Goal: Ask a question

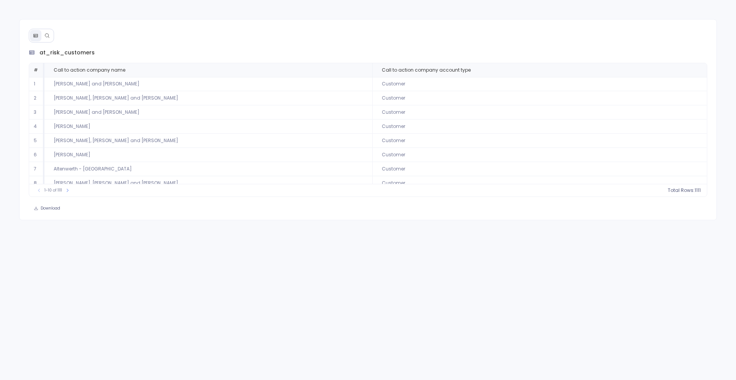
click at [49, 36] on icon at bounding box center [46, 35] width 5 height 5
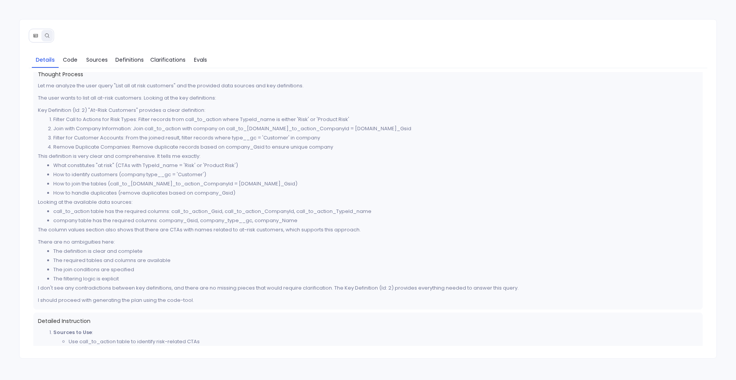
scroll to position [7, 0]
click at [130, 61] on span "Definitions" at bounding box center [129, 60] width 28 height 8
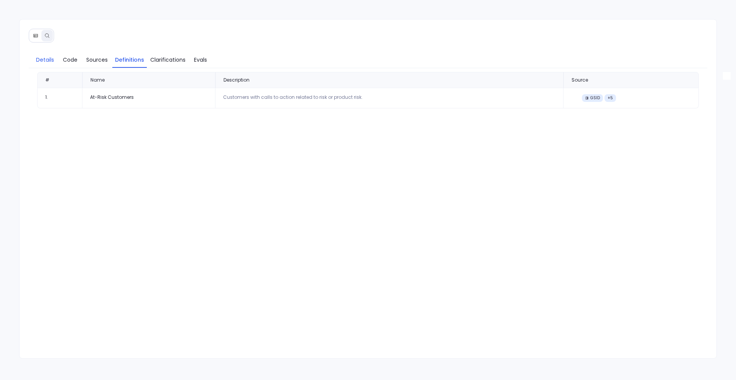
click at [52, 59] on span "Details" at bounding box center [45, 60] width 18 height 8
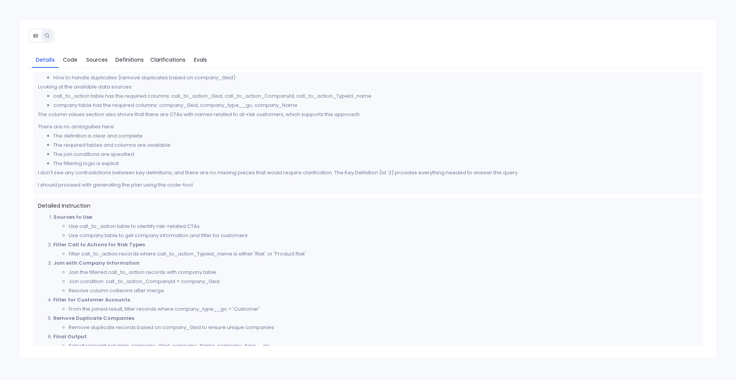
scroll to position [140, 0]
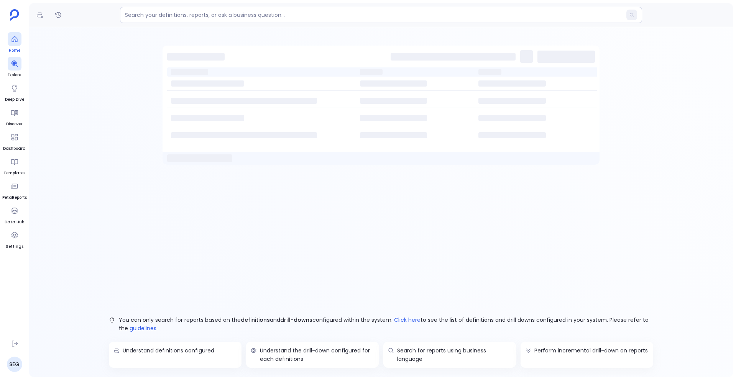
click at [12, 44] on div at bounding box center [15, 39] width 14 height 14
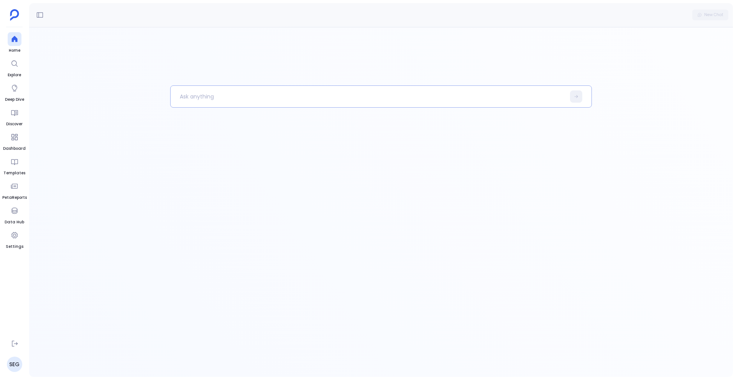
click at [192, 93] on p at bounding box center [368, 97] width 395 height 20
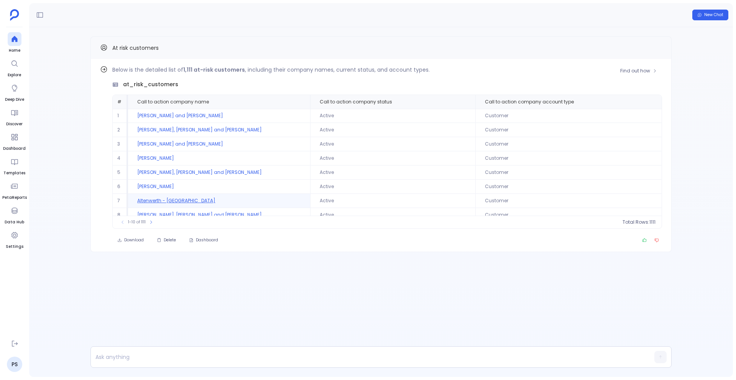
scroll to position [35, 0]
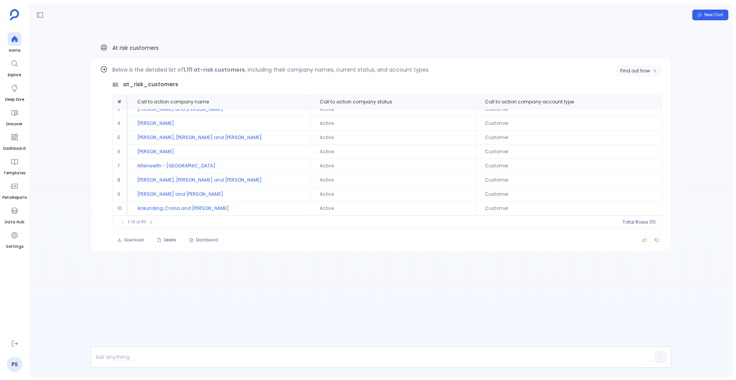
click at [643, 66] on button "Find out how" at bounding box center [638, 71] width 47 height 12
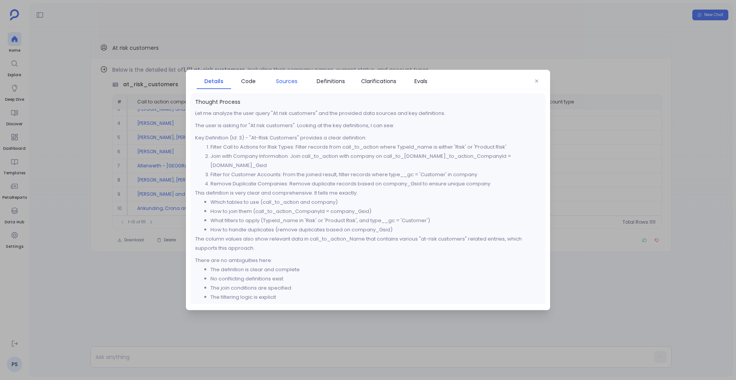
click at [283, 86] on link "Sources" at bounding box center [287, 81] width 42 height 16
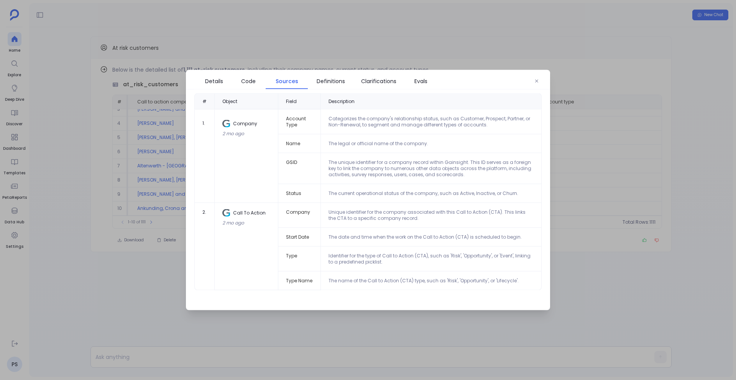
click at [165, 288] on div at bounding box center [368, 190] width 736 height 380
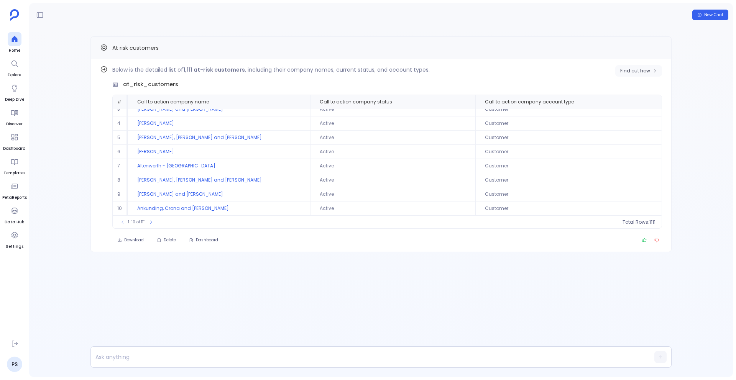
click at [632, 72] on span "Find out how" at bounding box center [635, 71] width 30 height 6
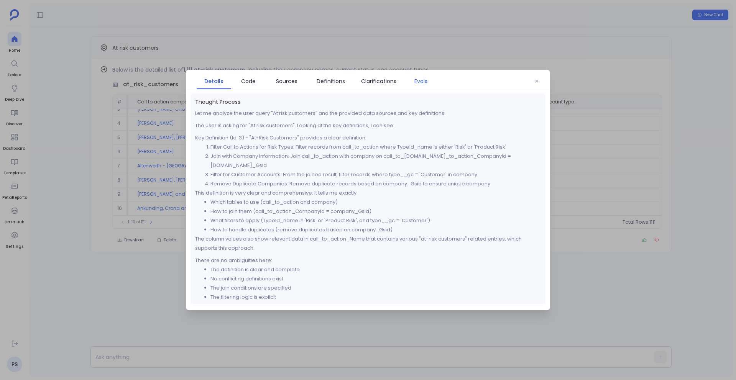
click at [426, 83] on span "Evals" at bounding box center [420, 81] width 13 height 8
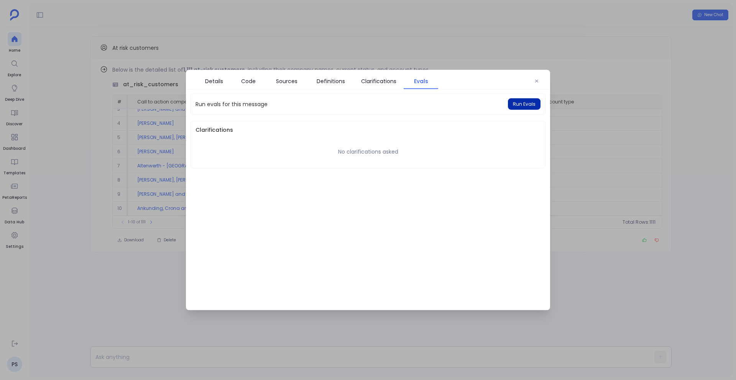
click at [525, 107] on button "Run Evals" at bounding box center [524, 105] width 33 height 12
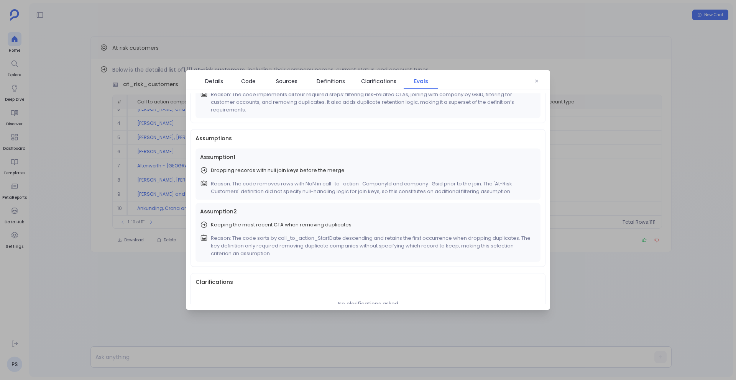
scroll to position [82, 0]
click at [385, 113] on div "Key Definition 1 Fully Utilized At-Risk Customers Reason: The code implements a…" at bounding box center [368, 88] width 345 height 59
click at [536, 84] on button "button" at bounding box center [537, 82] width 12 height 12
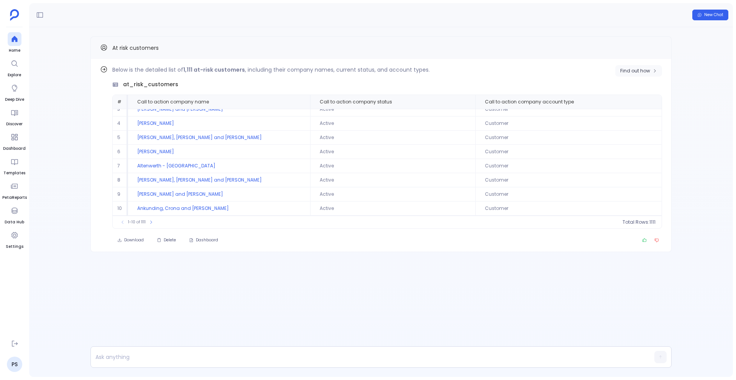
click at [621, 68] on span "Find out how" at bounding box center [635, 71] width 30 height 6
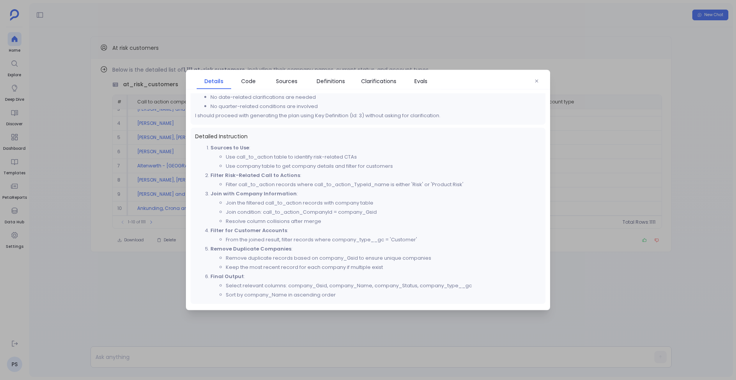
scroll to position [209, 0]
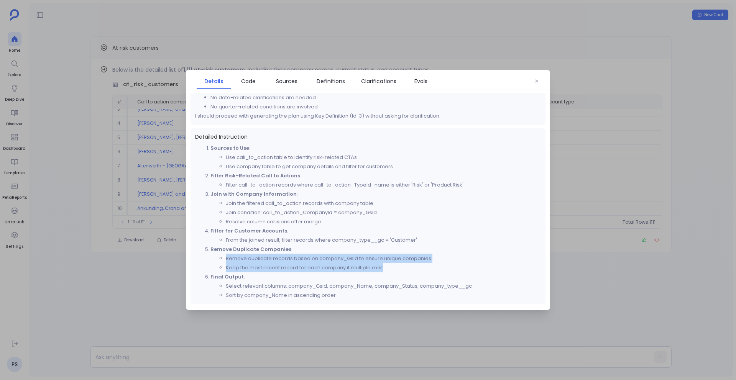
drag, startPoint x: 226, startPoint y: 259, endPoint x: 462, endPoint y: 269, distance: 236.0
click at [462, 270] on ul "Remove duplicate records based on company_Gsid to ensure unique companies Keep …" at bounding box center [376, 263] width 331 height 18
click at [367, 267] on li "Keep the most recent record for each company if multiple exist" at bounding box center [383, 267] width 315 height 9
drag, startPoint x: 225, startPoint y: 268, endPoint x: 398, endPoint y: 276, distance: 173.5
click at [398, 276] on ol "Sources to Use : Use call_to_action table to identify risk-related CTAs Use com…" at bounding box center [368, 222] width 346 height 156
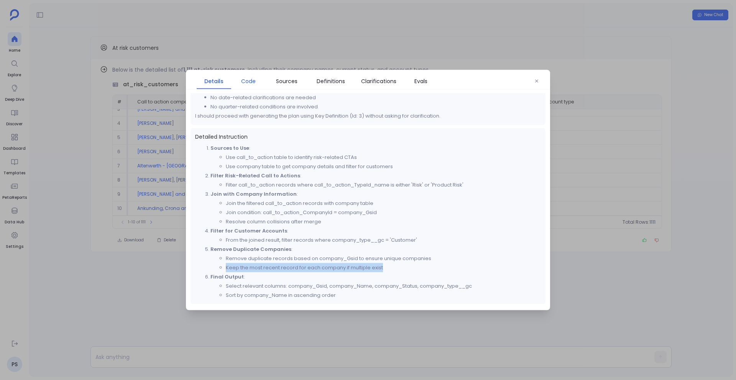
click at [242, 81] on span "Code" at bounding box center [248, 81] width 15 height 8
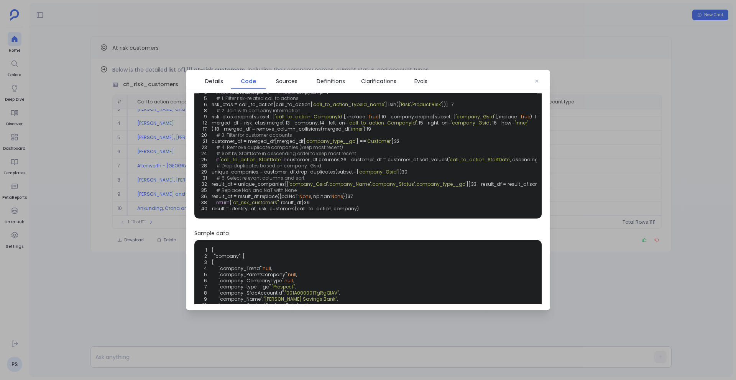
scroll to position [0, 0]
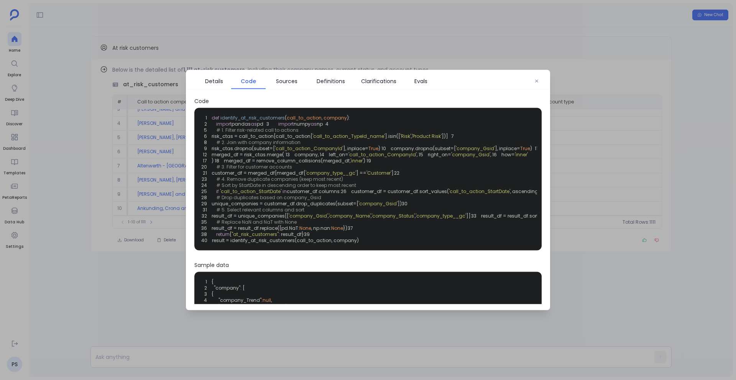
click at [127, 263] on div at bounding box center [368, 190] width 736 height 380
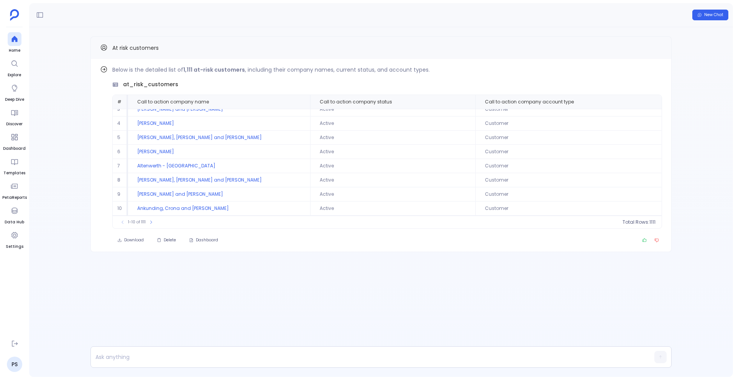
scroll to position [35, 0]
click at [704, 20] on button "New Chat" at bounding box center [710, 15] width 36 height 11
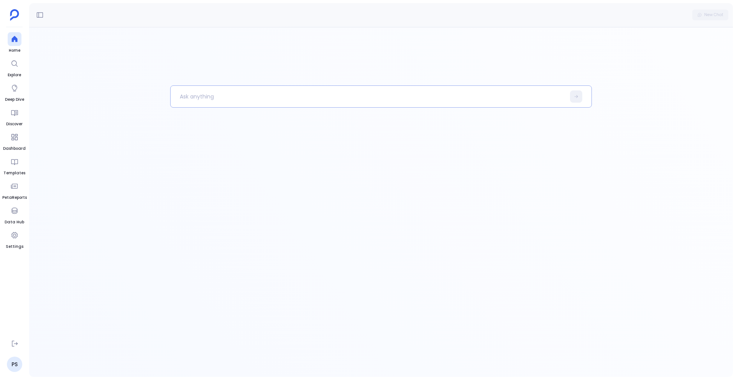
click at [280, 101] on p at bounding box center [368, 97] width 395 height 20
drag, startPoint x: 199, startPoint y: 96, endPoint x: 265, endPoint y: 99, distance: 66.0
click at [265, 99] on p "Who is Terry - Raynor" at bounding box center [364, 97] width 387 height 20
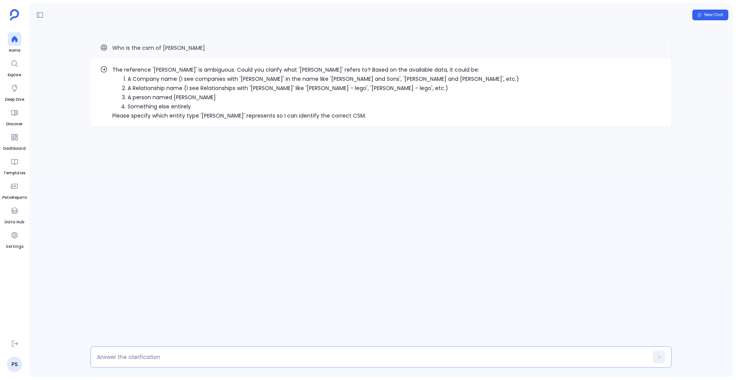
click at [137, 359] on textarea at bounding box center [372, 358] width 551 height 8
type textarea "1"
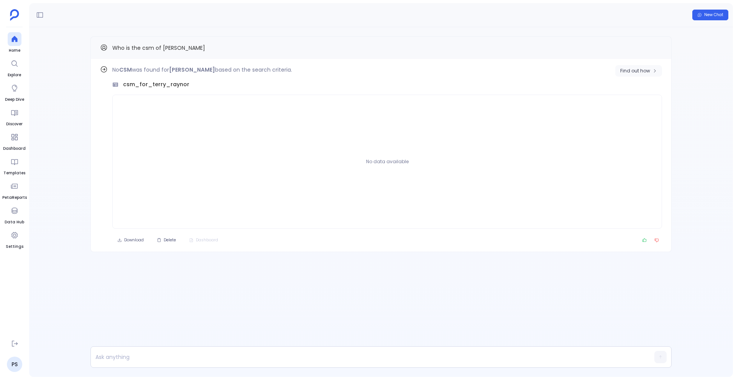
click at [645, 70] on span "Find out how" at bounding box center [635, 71] width 30 height 6
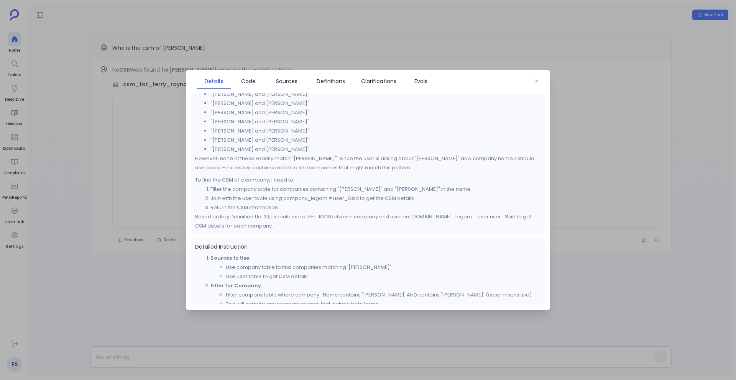
scroll to position [67, 0]
click at [137, 100] on div at bounding box center [368, 190] width 736 height 380
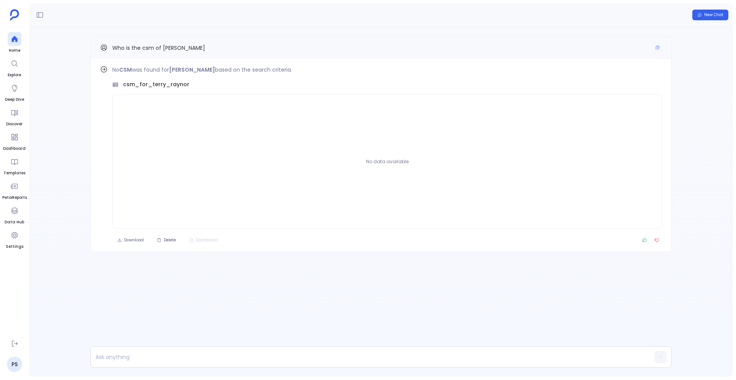
drag, startPoint x: 112, startPoint y: 47, endPoint x: 164, endPoint y: 47, distance: 52.5
click at [164, 47] on span "Who is the csm of Terry - Raynor" at bounding box center [158, 48] width 93 height 8
click at [656, 50] on button "Copy" at bounding box center [657, 47] width 9 height 9
click at [394, 356] on p at bounding box center [366, 357] width 551 height 11
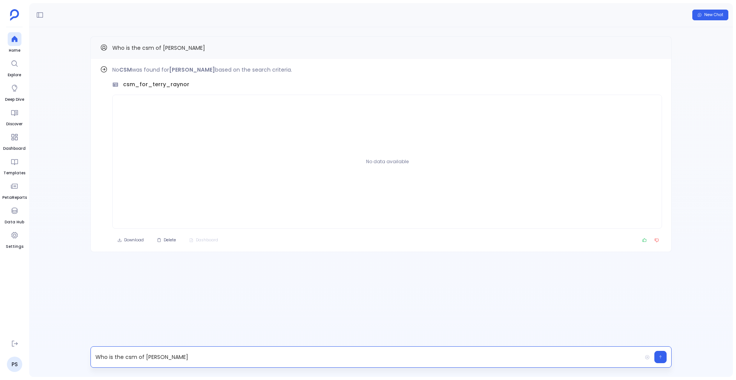
drag, startPoint x: 144, startPoint y: 357, endPoint x: 214, endPoint y: 357, distance: 70.6
click at [216, 357] on p "Who is the csm of Terry - Raynor" at bounding box center [366, 357] width 551 height 11
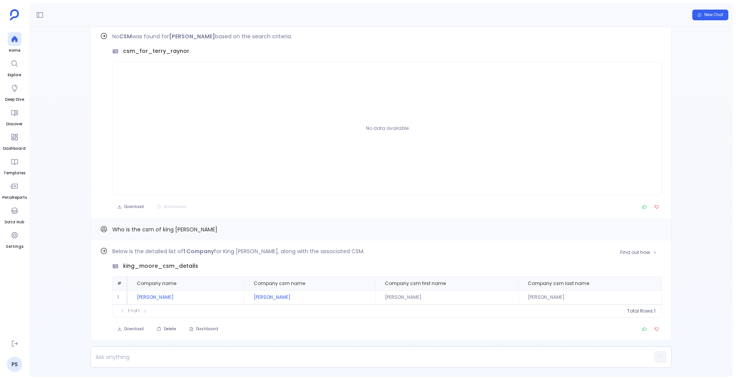
scroll to position [-5, 0]
click at [636, 251] on span "Find out how" at bounding box center [635, 254] width 30 height 6
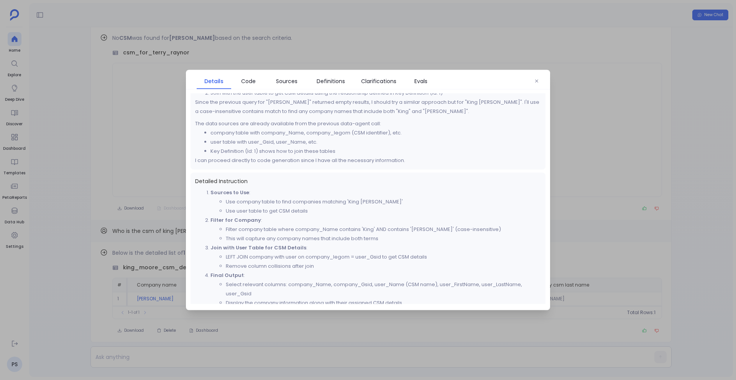
scroll to position [0, 0]
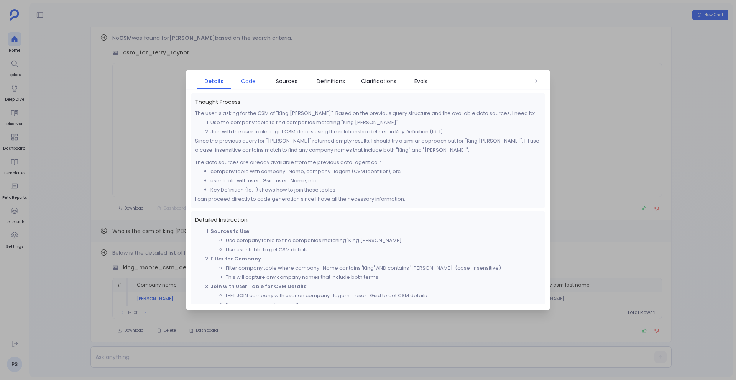
click at [245, 81] on span "Code" at bounding box center [248, 81] width 15 height 8
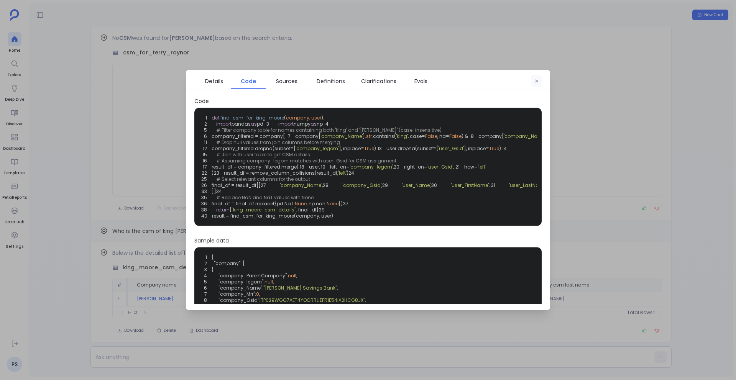
click at [538, 83] on icon "button" at bounding box center [537, 81] width 5 height 5
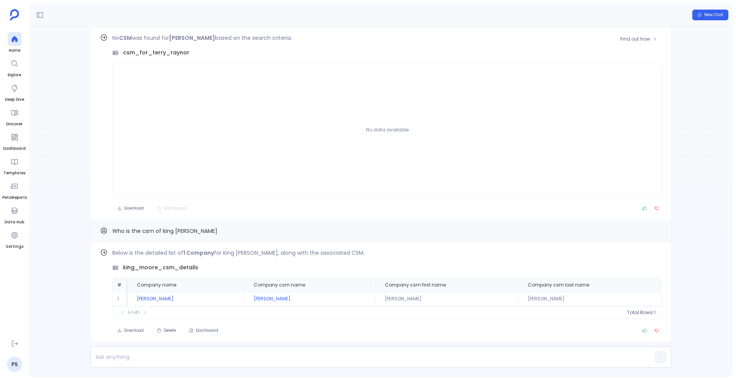
scroll to position [-37, 0]
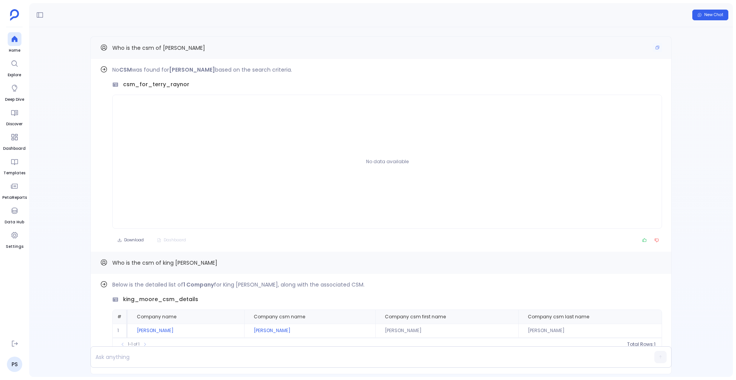
click at [161, 47] on span "Who is the csm of Terry - Raynor" at bounding box center [158, 48] width 93 height 8
click at [655, 50] on button "Copy" at bounding box center [657, 47] width 9 height 9
click at [178, 359] on p at bounding box center [366, 357] width 551 height 11
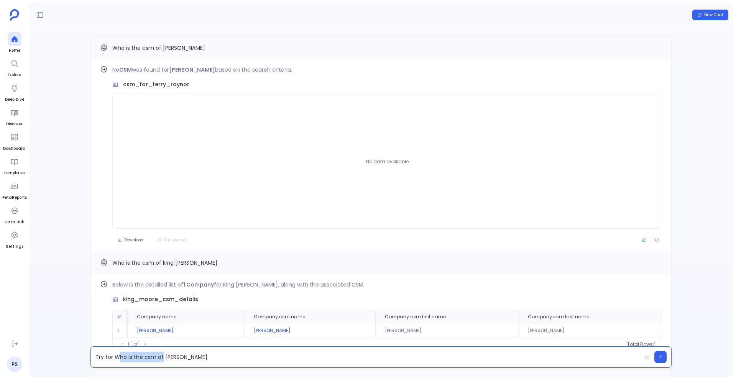
drag, startPoint x: 161, startPoint y: 359, endPoint x: 116, endPoint y: 359, distance: 45.2
click at [116, 359] on p "Try for Who is the csm of Terry - Raynor" at bounding box center [366, 357] width 551 height 11
click at [133, 358] on p "Try for Terry - Raynor" at bounding box center [366, 357] width 551 height 11
click at [162, 359] on p "Try for Terry Raynor" at bounding box center [366, 357] width 551 height 11
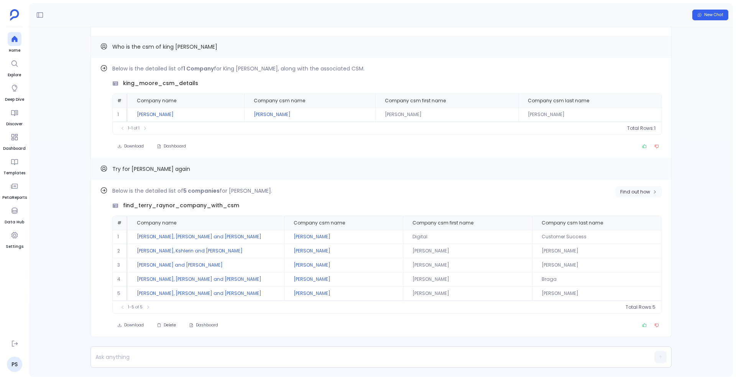
click at [633, 192] on span "Find out how" at bounding box center [635, 192] width 30 height 6
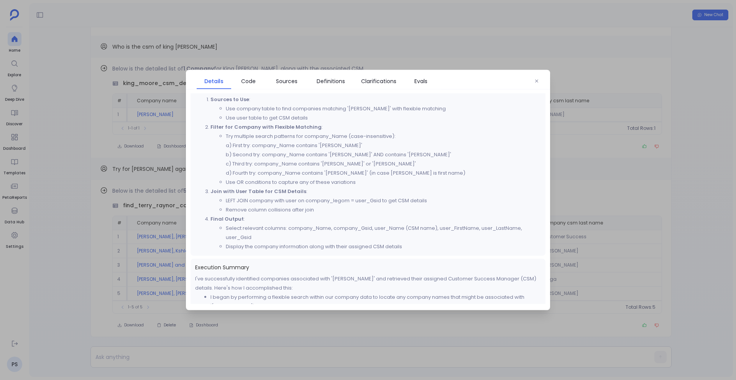
scroll to position [159, 0]
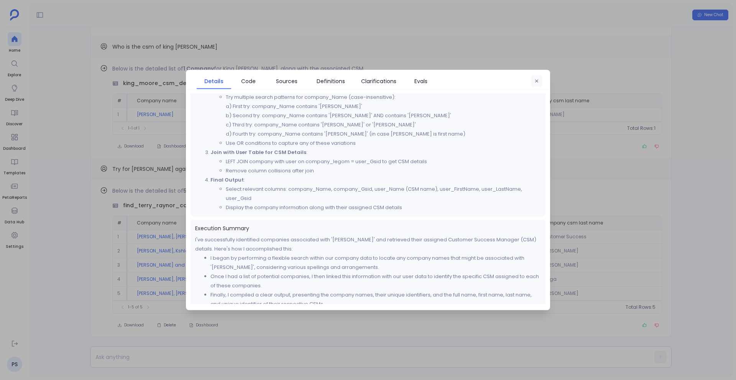
click at [537, 81] on icon "button" at bounding box center [537, 81] width 5 height 5
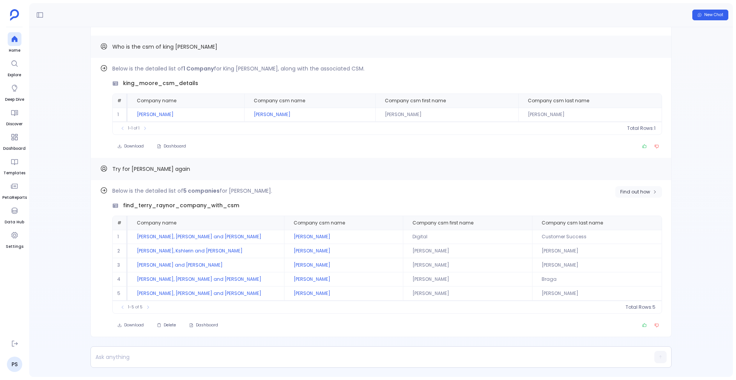
click at [645, 189] on span "Find out how" at bounding box center [635, 192] width 30 height 6
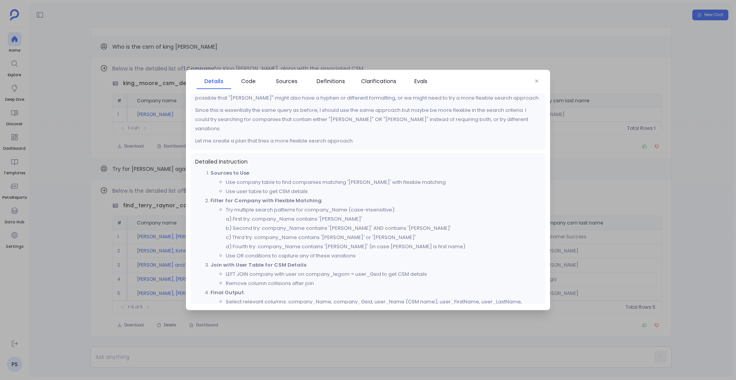
scroll to position [44, 0]
click at [253, 78] on span "Code" at bounding box center [248, 81] width 15 height 8
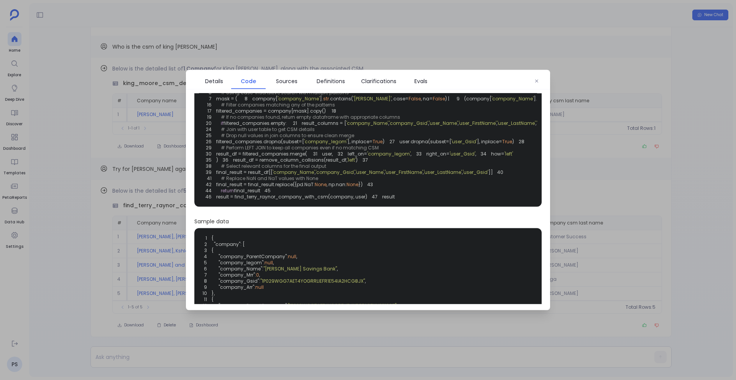
scroll to position [0, 0]
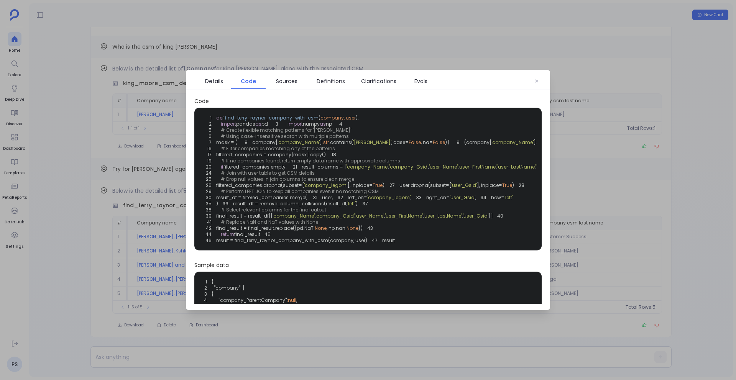
click at [113, 228] on div at bounding box center [368, 190] width 736 height 380
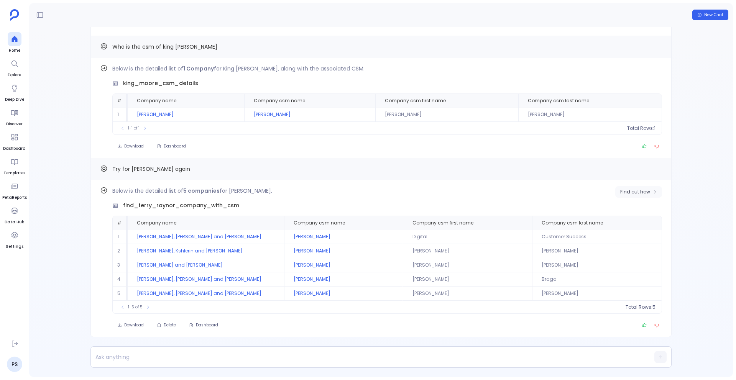
click at [642, 189] on span "Find out how" at bounding box center [635, 192] width 30 height 6
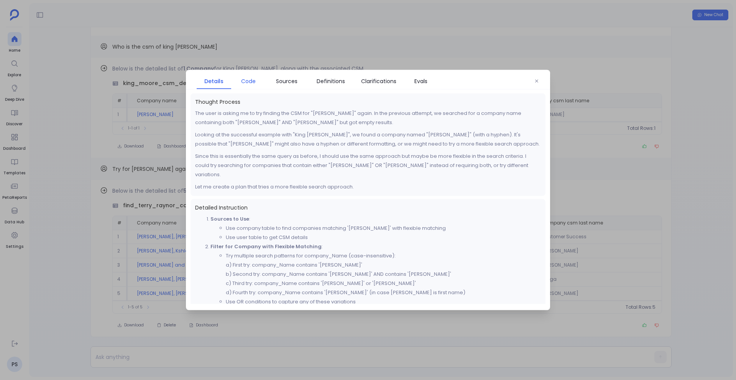
click at [242, 77] on span "Code" at bounding box center [248, 81] width 15 height 8
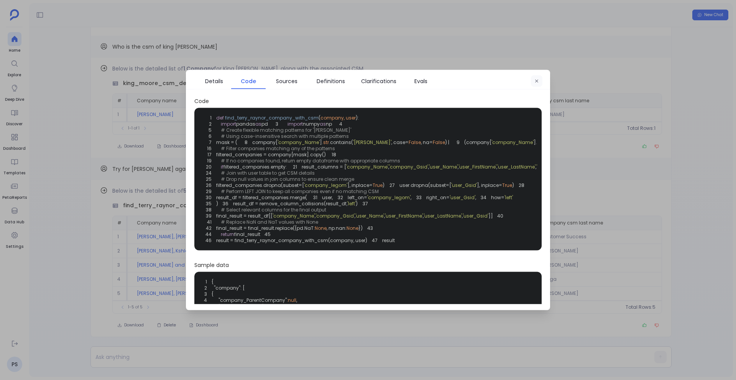
click at [534, 84] on button "button" at bounding box center [537, 82] width 12 height 12
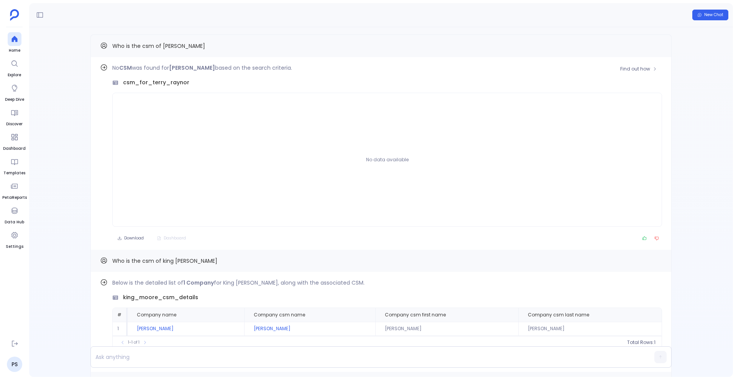
scroll to position [-216, 0]
click at [293, 74] on div "No CSM was found for Terry - Raynor based on the search criteria. csm_for_terry…" at bounding box center [387, 147] width 550 height 164
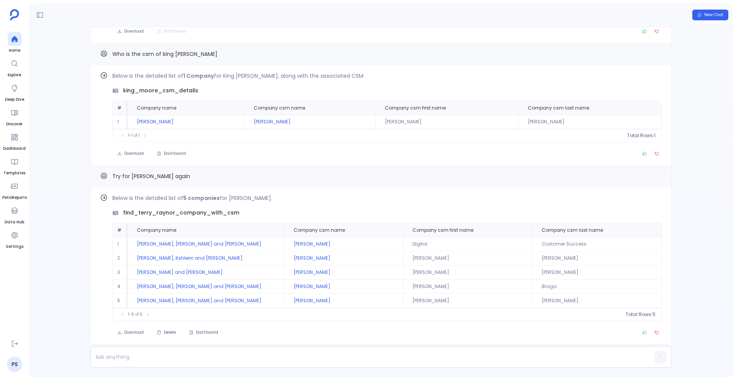
scroll to position [0, 0]
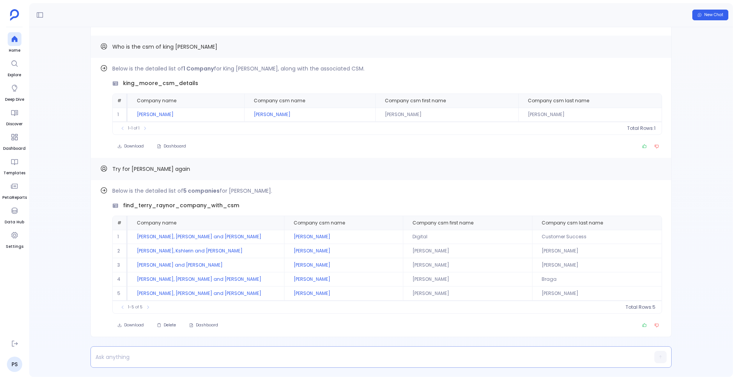
click at [196, 350] on div at bounding box center [366, 357] width 551 height 21
click at [190, 358] on p at bounding box center [366, 357] width 551 height 11
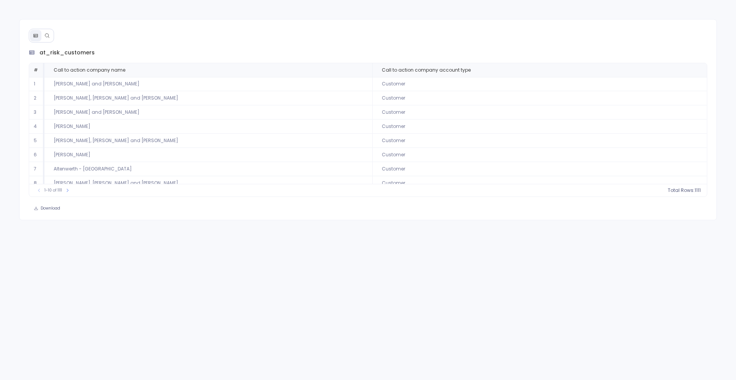
click at [51, 38] on button at bounding box center [47, 36] width 12 height 12
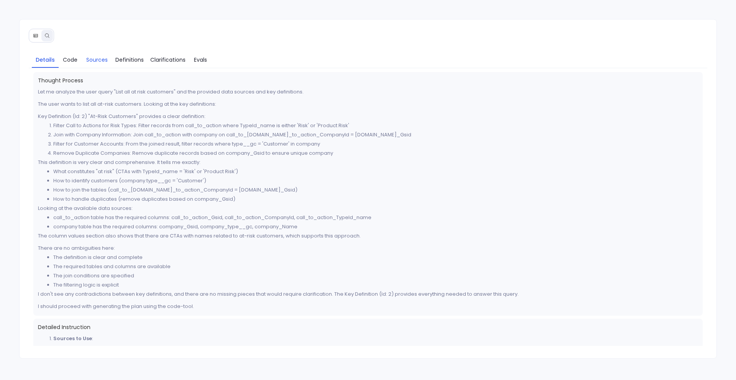
click at [100, 61] on span "Sources" at bounding box center [96, 60] width 21 height 8
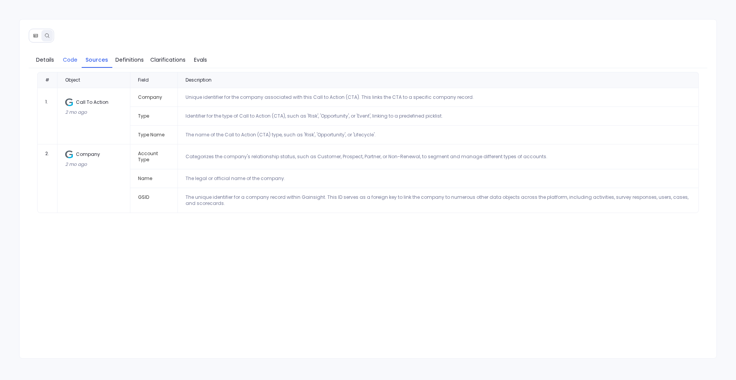
click at [71, 61] on span "Code" at bounding box center [70, 60] width 15 height 8
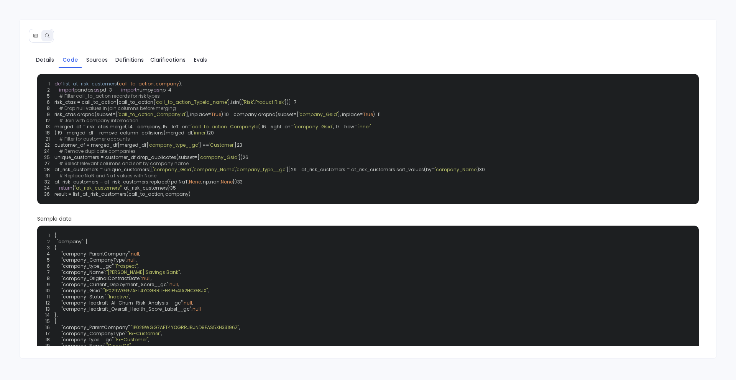
scroll to position [16, 0]
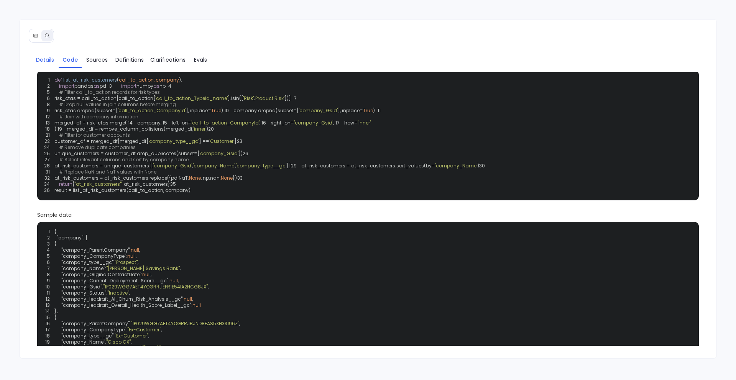
click at [49, 62] on span "Details" at bounding box center [45, 60] width 18 height 8
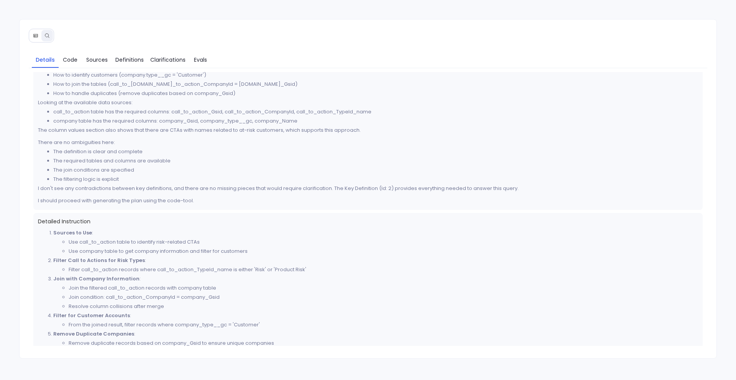
scroll to position [140, 0]
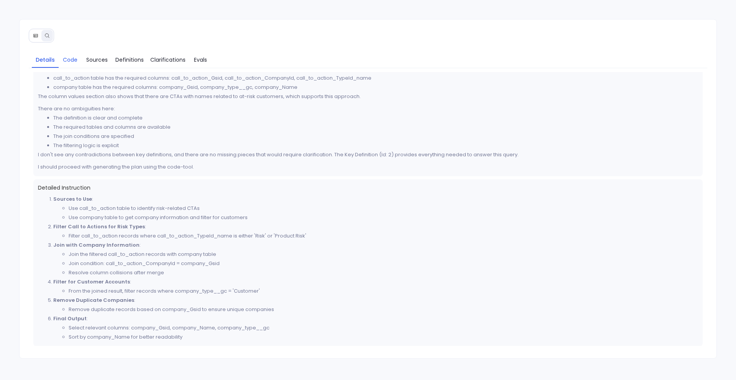
click at [74, 61] on span "Code" at bounding box center [70, 60] width 15 height 8
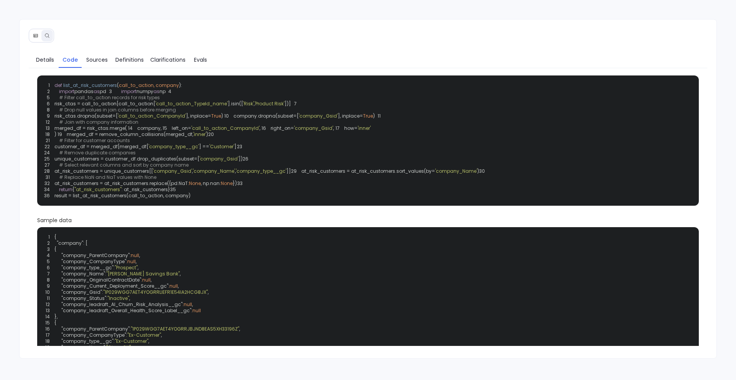
scroll to position [0, 0]
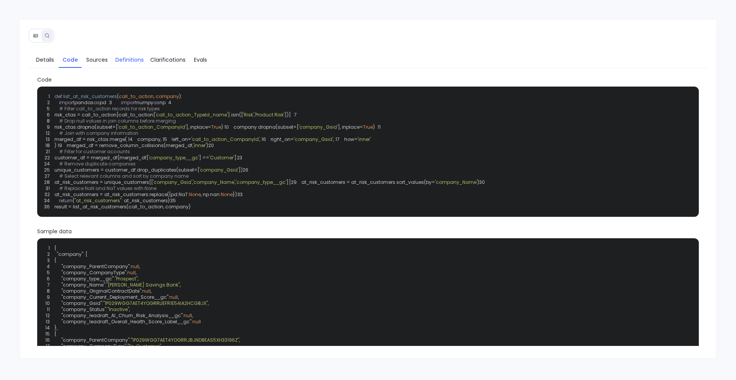
click at [133, 61] on span "Definitions" at bounding box center [129, 60] width 28 height 8
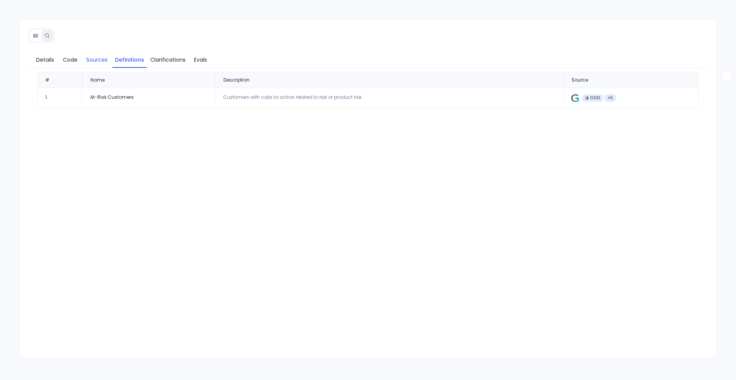
click at [89, 62] on span "Sources" at bounding box center [96, 60] width 21 height 8
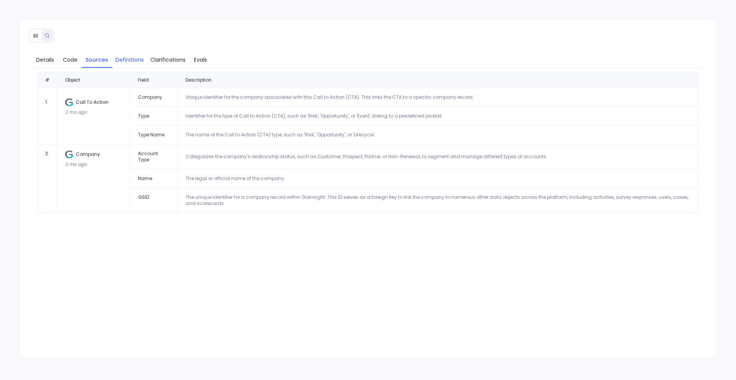
click at [127, 62] on span "Definitions" at bounding box center [129, 60] width 28 height 8
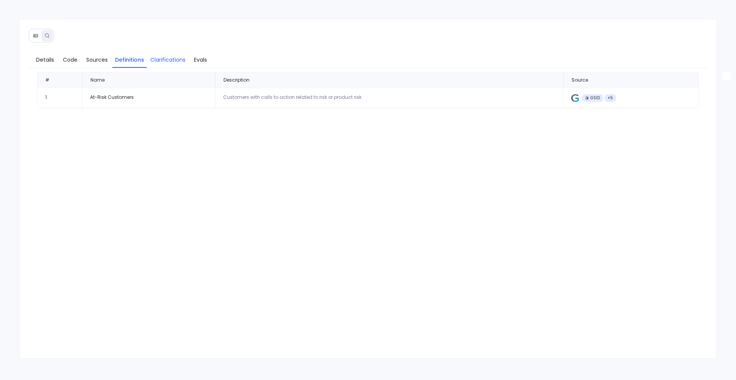
click at [153, 62] on span "Clarifications" at bounding box center [167, 60] width 35 height 8
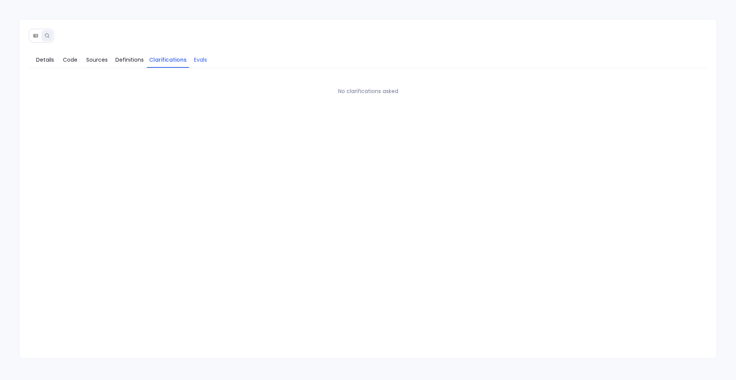
click at [205, 60] on span "Evals" at bounding box center [200, 60] width 13 height 8
click at [159, 64] on span "Clarifications" at bounding box center [167, 60] width 35 height 8
click at [107, 64] on span "Sources" at bounding box center [96, 60] width 21 height 8
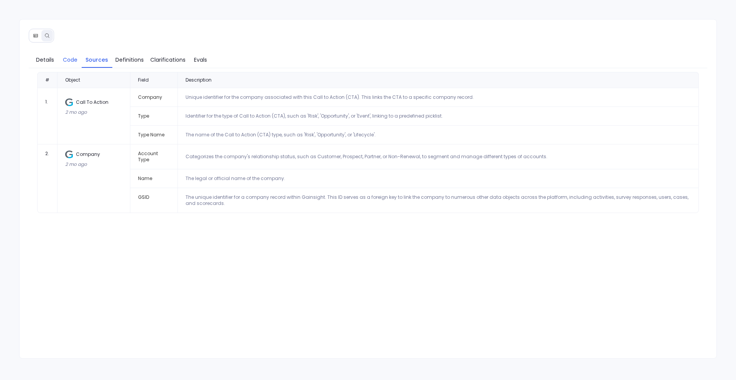
click at [67, 64] on span "Code" at bounding box center [70, 60] width 15 height 8
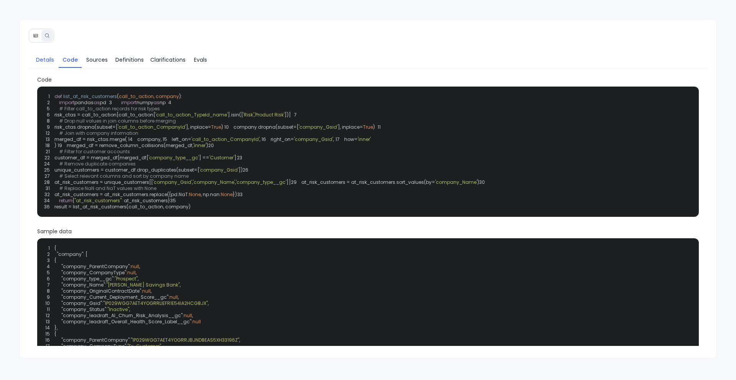
click at [47, 60] on span "Details" at bounding box center [45, 60] width 18 height 8
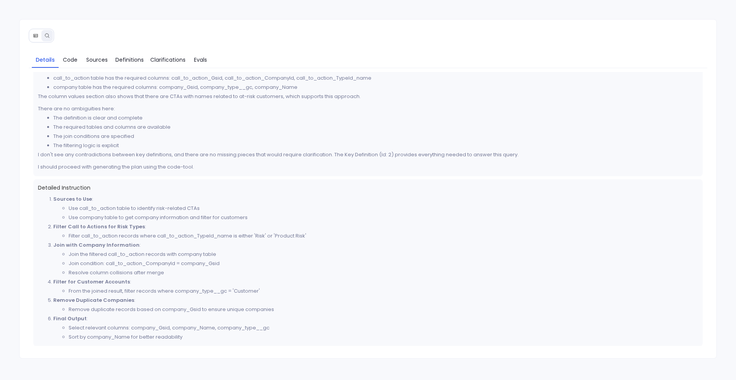
scroll to position [140, 0]
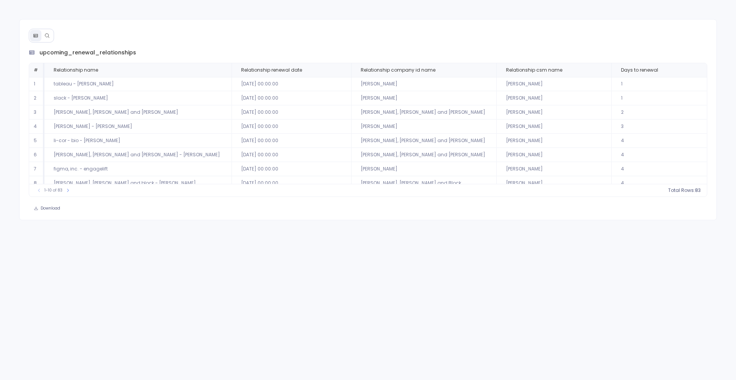
click at [45, 39] on button at bounding box center [47, 36] width 12 height 12
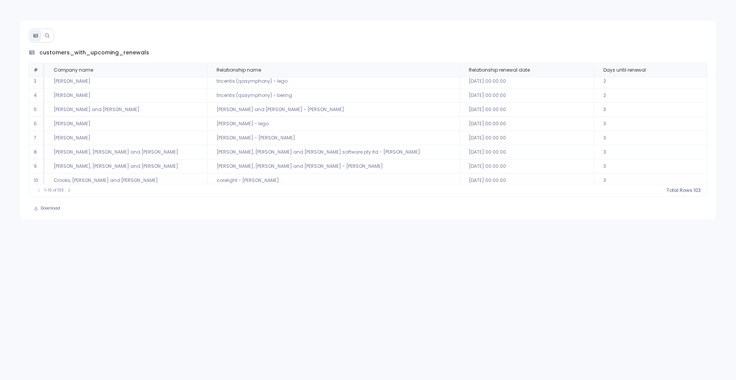
scroll to position [35, 0]
click at [46, 35] on icon at bounding box center [46, 35] width 5 height 5
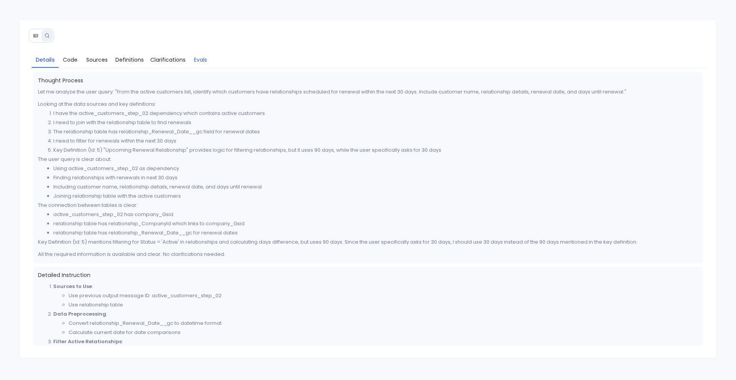
click at [201, 62] on span "Evals" at bounding box center [200, 60] width 13 height 8
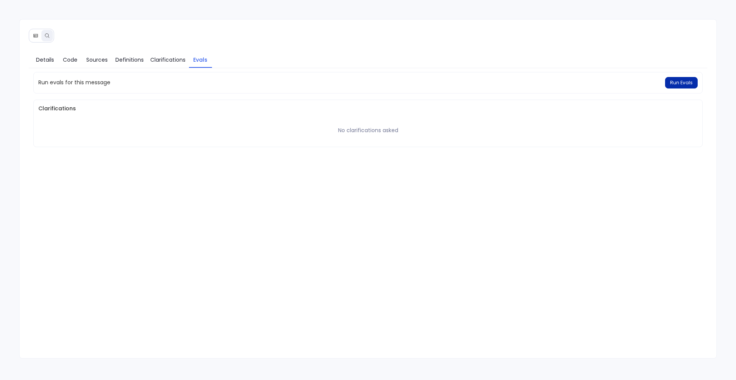
click at [688, 82] on span "Run Evals" at bounding box center [681, 83] width 23 height 6
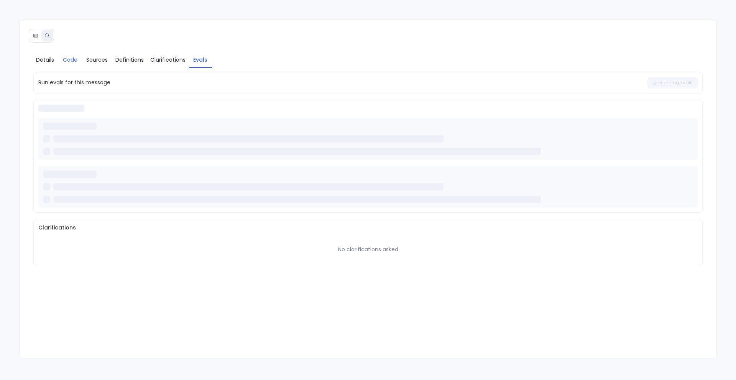
click at [67, 63] on span "Code" at bounding box center [70, 60] width 15 height 8
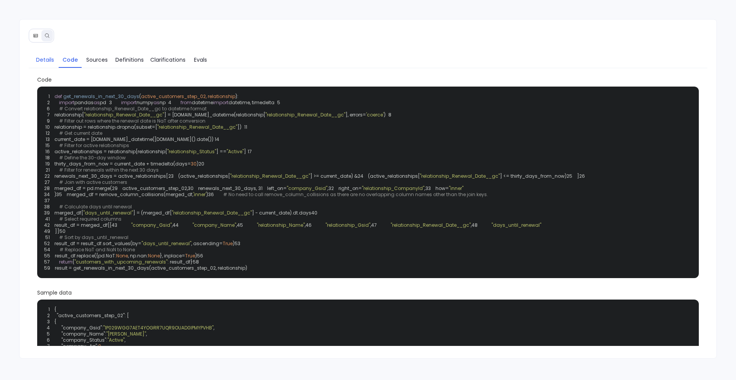
click at [53, 62] on span "Details" at bounding box center [45, 60] width 18 height 8
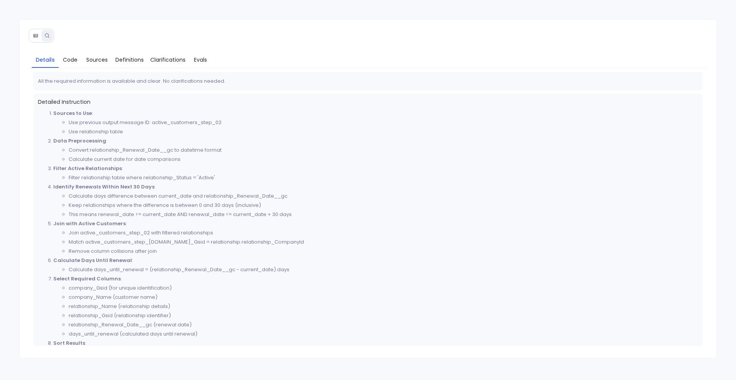
scroll to position [171, 0]
click at [133, 63] on span "Definitions" at bounding box center [129, 60] width 28 height 8
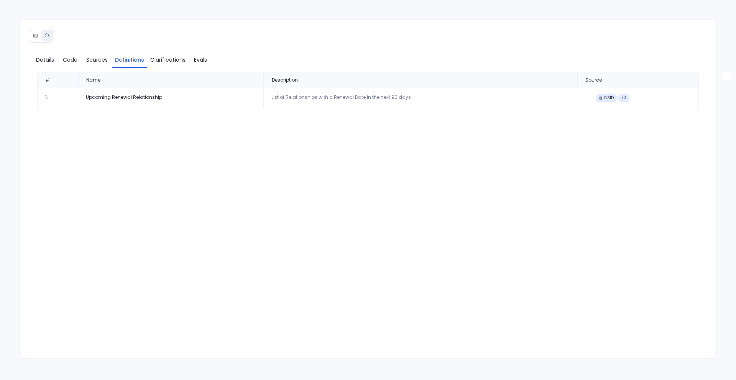
scroll to position [0, 0]
click at [46, 59] on span "Details" at bounding box center [45, 60] width 18 height 8
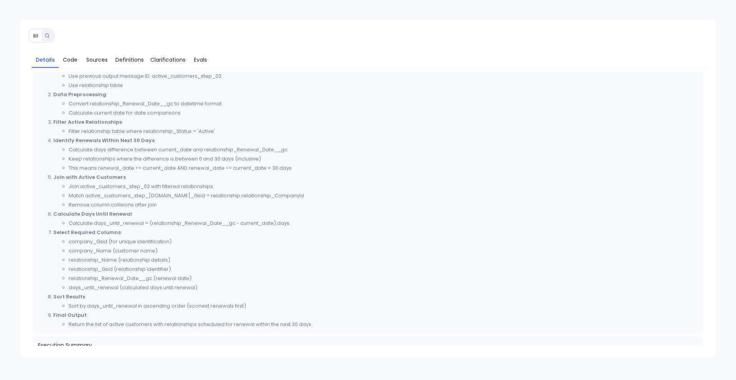
scroll to position [221, 0]
click at [202, 60] on span "Evals" at bounding box center [200, 60] width 13 height 8
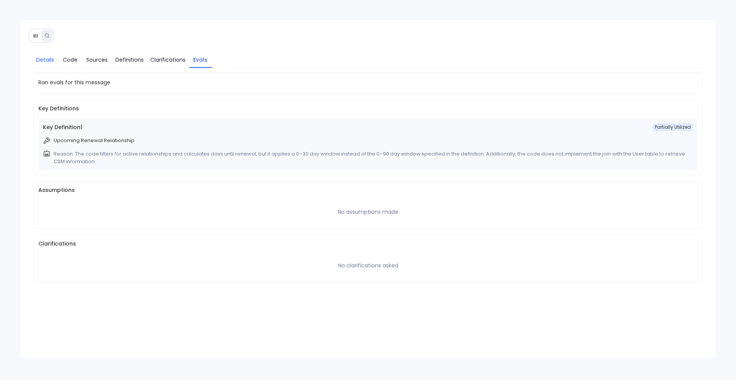
click at [49, 59] on span "Details" at bounding box center [45, 60] width 18 height 8
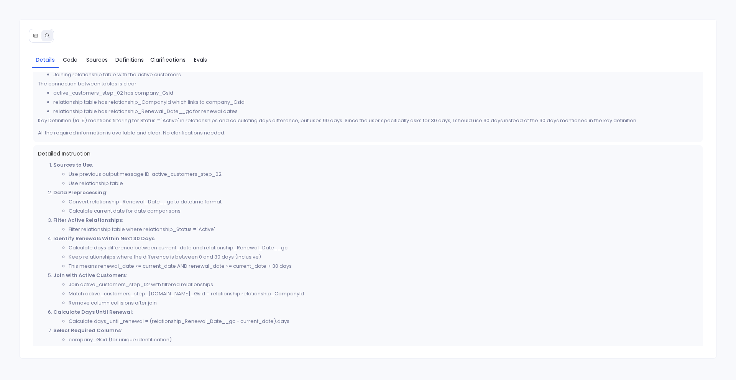
scroll to position [122, 0]
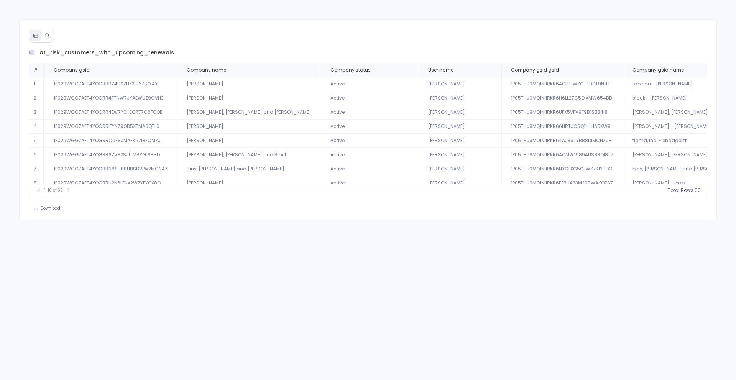
click at [122, 95] on td "1P029WGG7AET4YOGRR4FTNW7JYAEWUZ9CVH3" at bounding box center [110, 98] width 133 height 14
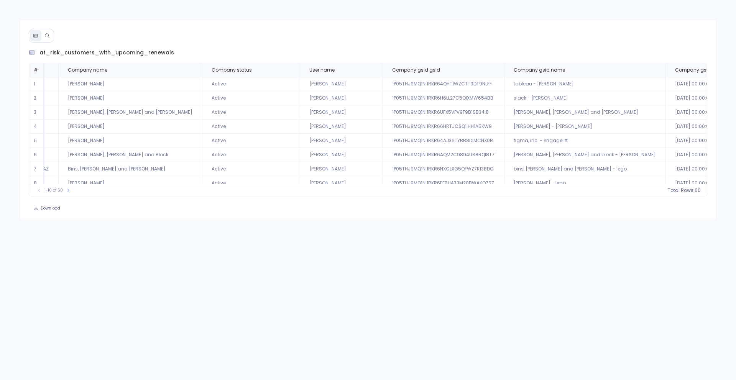
scroll to position [0, 186]
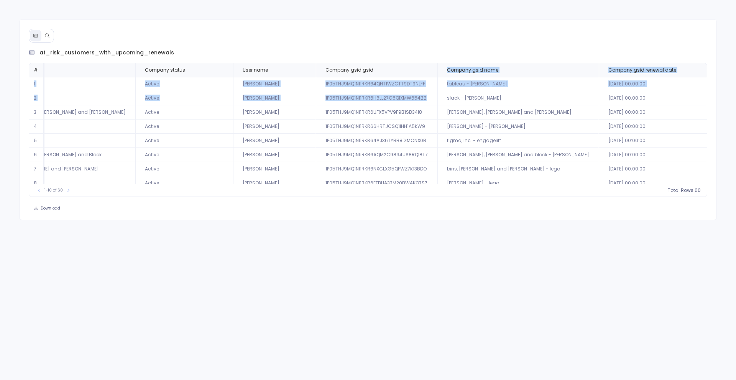
drag, startPoint x: 329, startPoint y: 69, endPoint x: 270, endPoint y: 124, distance: 80.6
click at [268, 118] on table "# Company gsid Company name Company status User name Company gsid gsid Company …" at bounding box center [331, 141] width 975 height 156
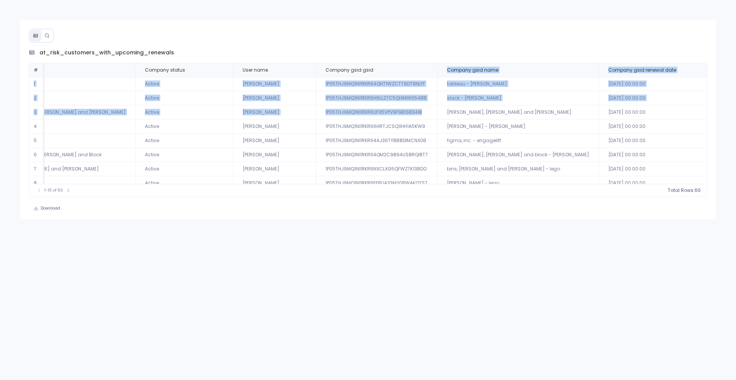
click at [271, 217] on div "at_risk_customers_with_upcoming_renewals # Company gsid Company name Company st…" at bounding box center [368, 119] width 698 height 201
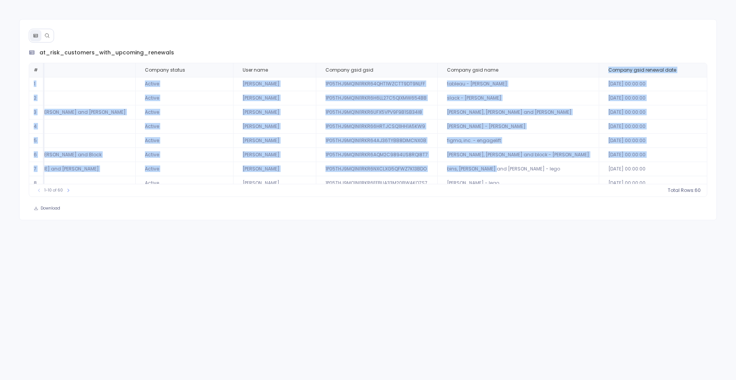
drag, startPoint x: 447, startPoint y: 70, endPoint x: 439, endPoint y: 166, distance: 96.6
click at [439, 166] on table "# Company gsid Company name Company status User name Company gsid gsid Company …" at bounding box center [331, 141] width 975 height 156
click at [438, 176] on td "conroy - mante - lego" at bounding box center [518, 183] width 161 height 14
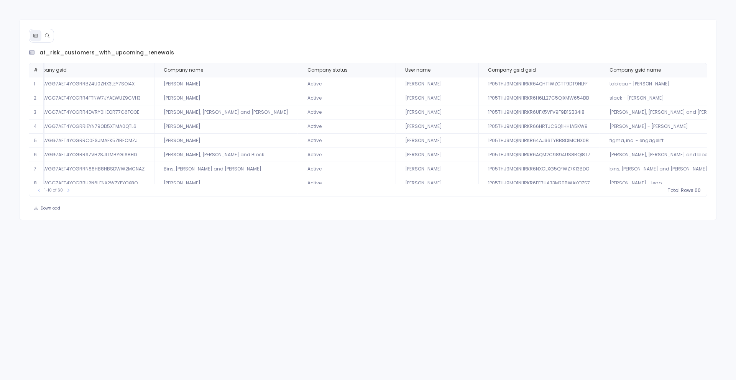
scroll to position [0, 0]
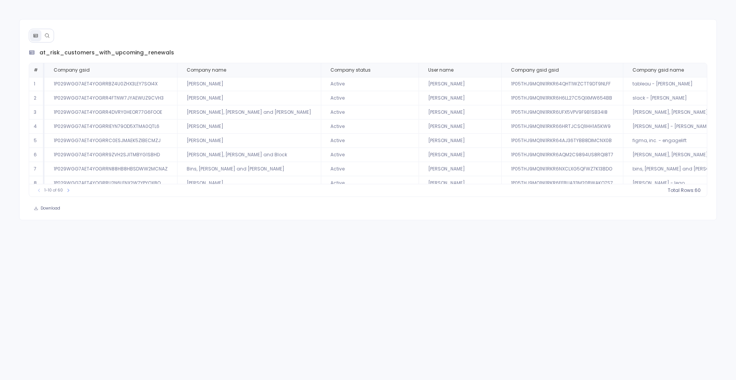
click at [198, 265] on div "at_risk_customers_with_upcoming_renewals # Company gsid Company name Company st…" at bounding box center [368, 190] width 736 height 380
click at [47, 38] on icon at bounding box center [46, 35] width 5 height 5
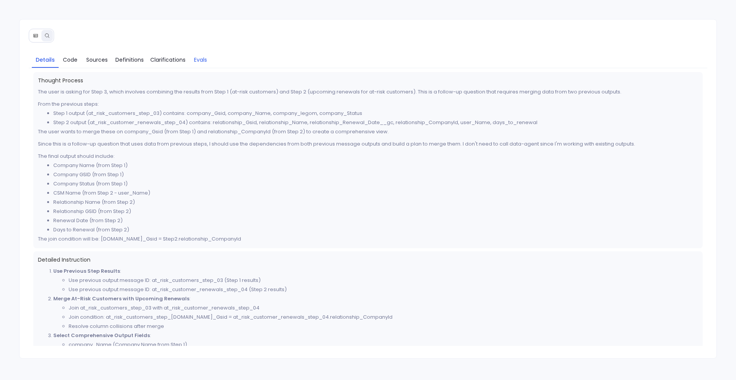
click at [208, 64] on link "Evals" at bounding box center [200, 60] width 23 height 16
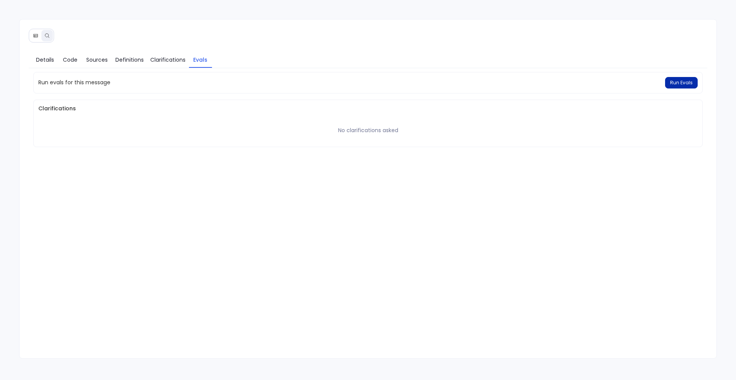
click at [680, 77] on button "Run Evals" at bounding box center [681, 83] width 33 height 12
click at [128, 60] on span "Definitions" at bounding box center [129, 60] width 28 height 8
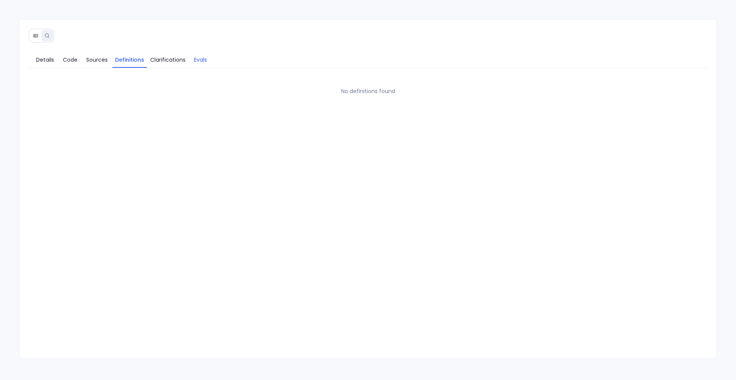
click at [202, 56] on span "Evals" at bounding box center [200, 60] width 13 height 8
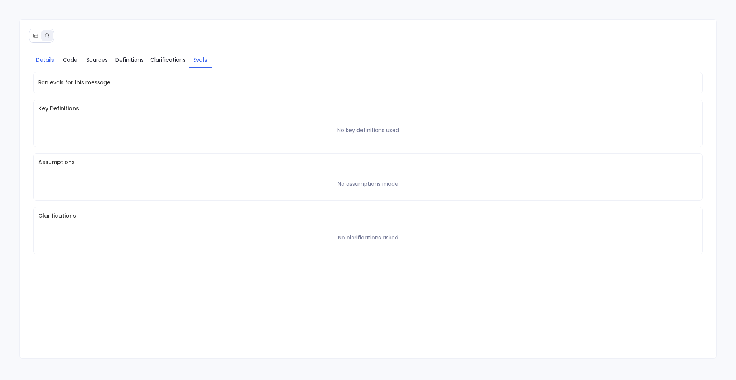
click at [43, 64] on link "Details" at bounding box center [45, 60] width 27 height 16
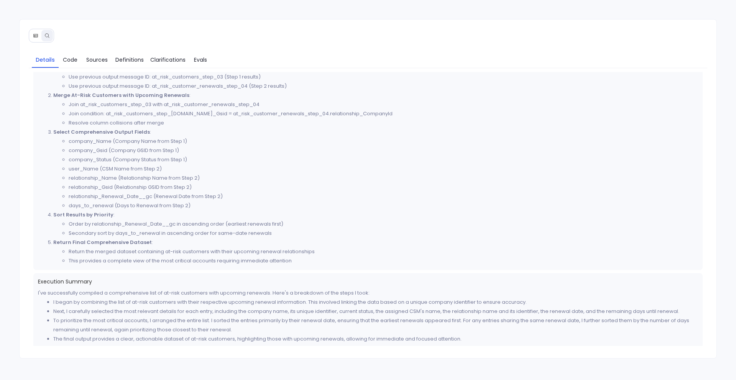
scroll to position [206, 0]
click at [32, 37] on button at bounding box center [36, 36] width 12 height 12
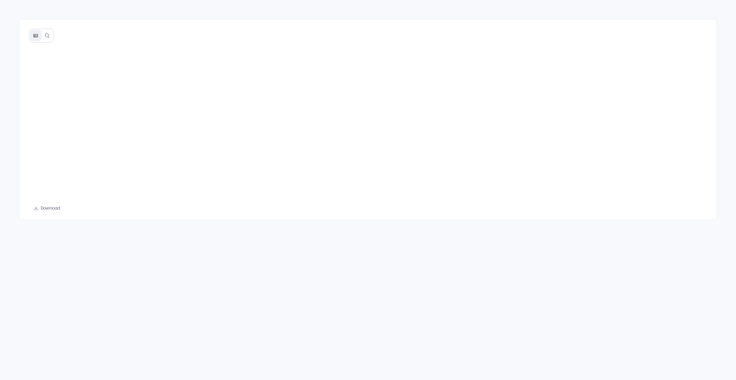
click at [32, 37] on button at bounding box center [36, 36] width 12 height 12
click at [52, 34] on button at bounding box center [47, 36] width 12 height 12
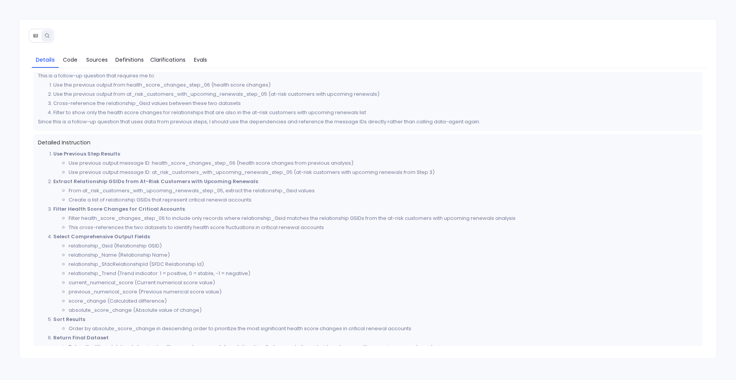
scroll to position [57, 0]
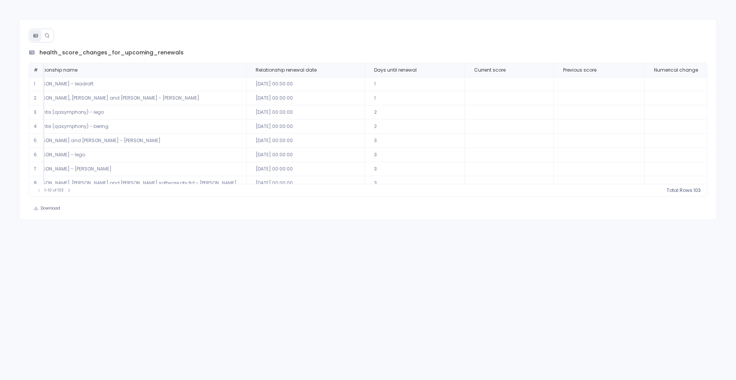
scroll to position [37, 164]
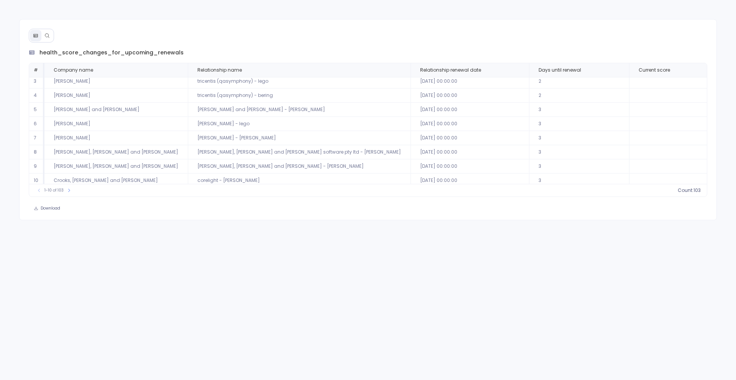
scroll to position [37, 0]
click at [69, 192] on icon at bounding box center [69, 190] width 5 height 5
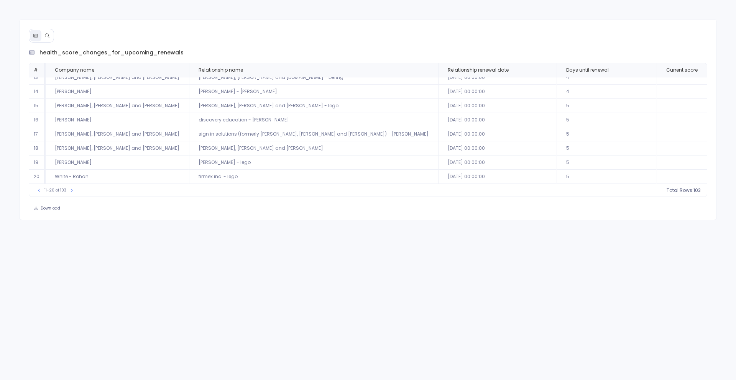
scroll to position [0, 0]
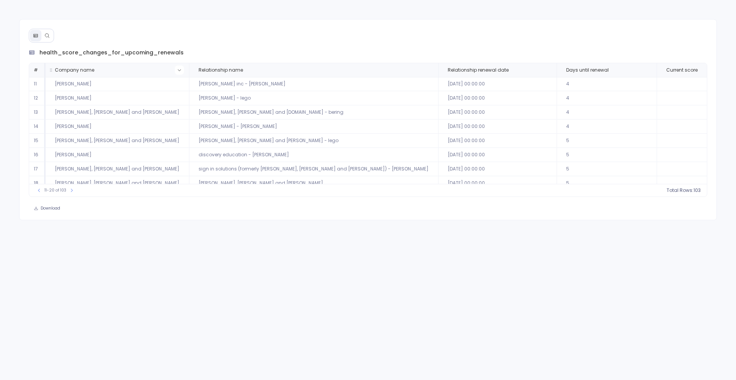
click at [175, 70] on button at bounding box center [179, 70] width 9 height 9
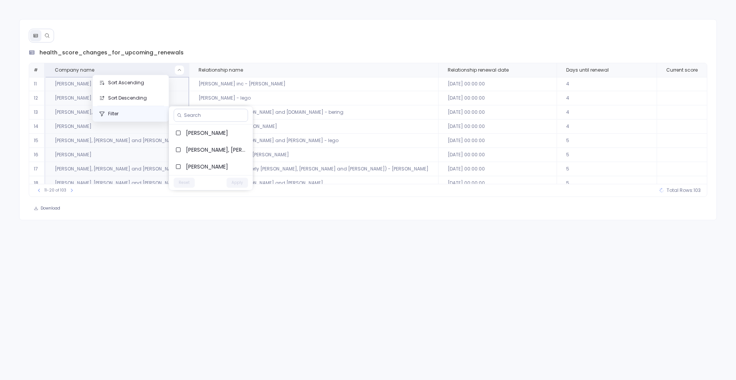
click at [127, 110] on button "Filter" at bounding box center [131, 113] width 76 height 15
click at [206, 114] on input at bounding box center [214, 115] width 61 height 6
paste input "[PERSON_NAME]"
type input "[PERSON_NAME]"
click at [196, 130] on span "[PERSON_NAME]" at bounding box center [216, 133] width 61 height 8
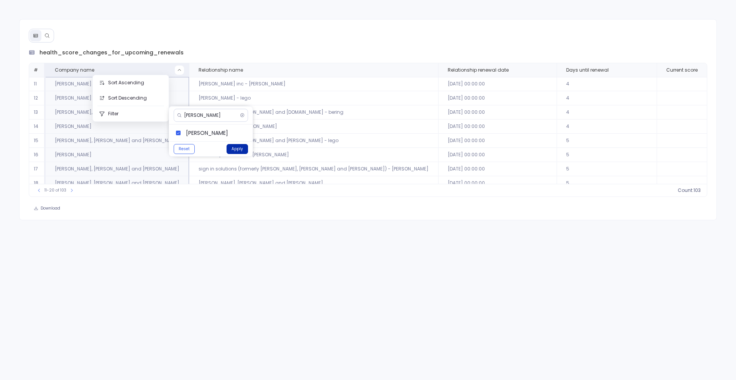
click at [241, 147] on button "Apply" at bounding box center [237, 149] width 21 height 10
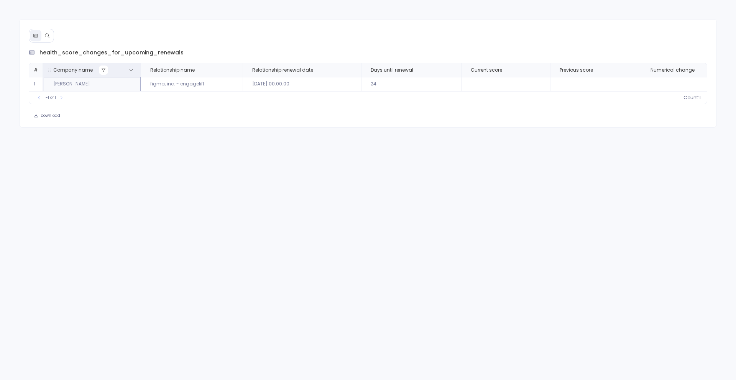
click at [102, 70] on icon at bounding box center [103, 70] width 5 height 5
click at [193, 134] on span "[PERSON_NAME]" at bounding box center [214, 133] width 61 height 8
click at [239, 150] on button "Apply" at bounding box center [235, 149] width 21 height 10
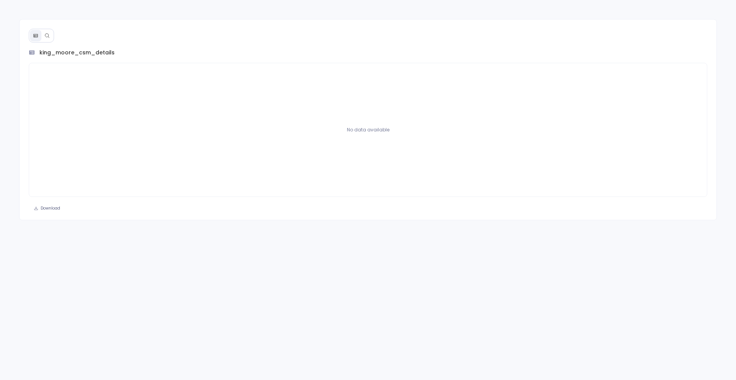
click at [48, 41] on div at bounding box center [41, 36] width 25 height 14
click at [48, 37] on icon at bounding box center [46, 35] width 5 height 5
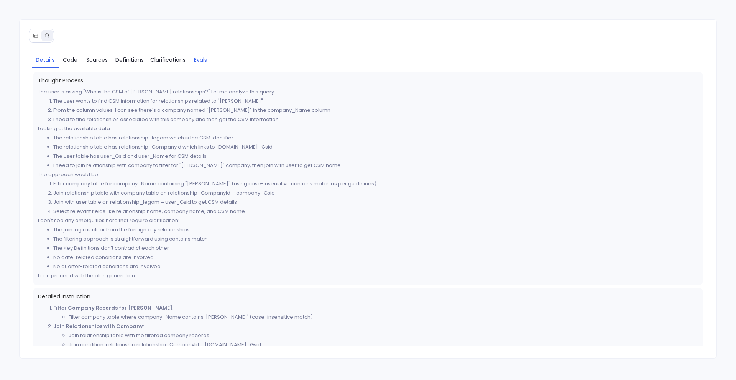
click at [197, 58] on span "Evals" at bounding box center [200, 60] width 13 height 8
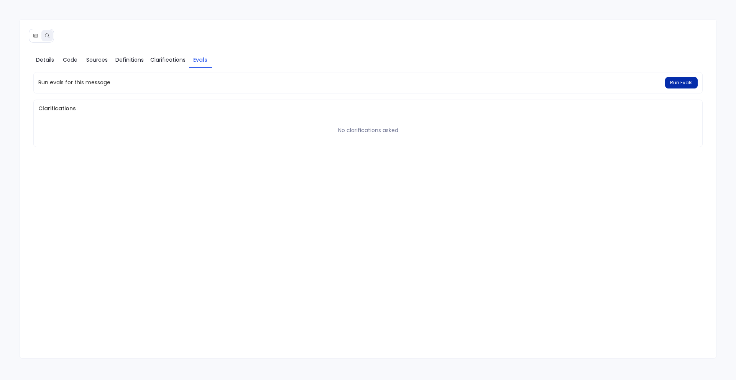
click at [688, 82] on span "Run Evals" at bounding box center [681, 83] width 23 height 6
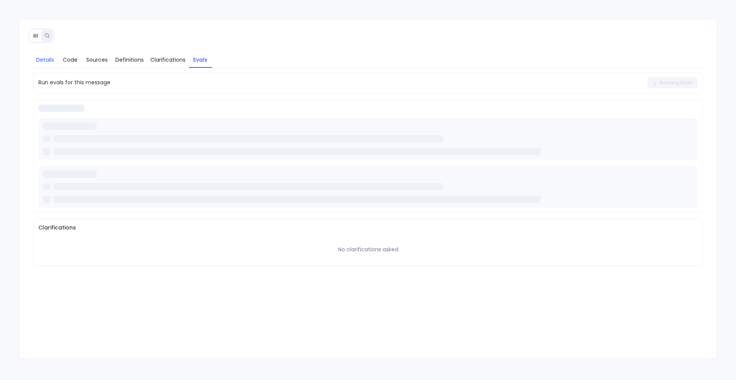
click at [44, 61] on span "Details" at bounding box center [45, 60] width 18 height 8
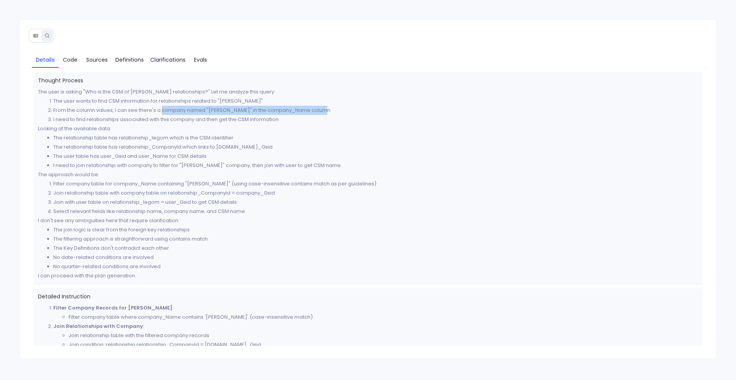
drag, startPoint x: 161, startPoint y: 107, endPoint x: 329, endPoint y: 109, distance: 167.6
click at [329, 109] on li "From the column values, I can see there's a company named "King - Moore" in the…" at bounding box center [375, 110] width 645 height 9
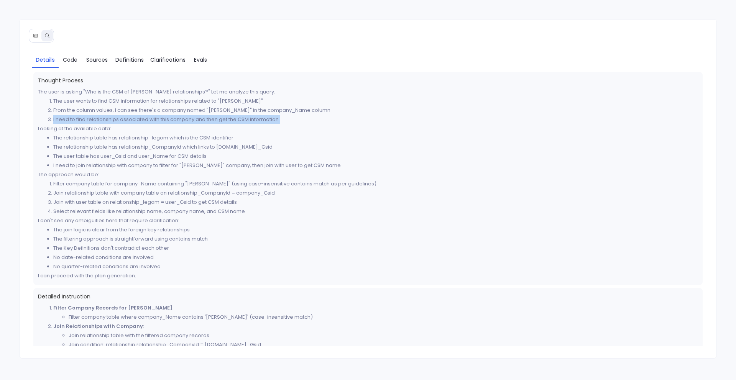
drag, startPoint x: 54, startPoint y: 120, endPoint x: 289, endPoint y: 124, distance: 235.1
click at [289, 124] on div "The user is asking "Who is the CSM of King-Moore relationships?" Let me analyze…" at bounding box center [368, 183] width 661 height 193
click at [300, 163] on li "I need to join relationship with company to filter for "King-Moore" company, th…" at bounding box center [375, 165] width 645 height 9
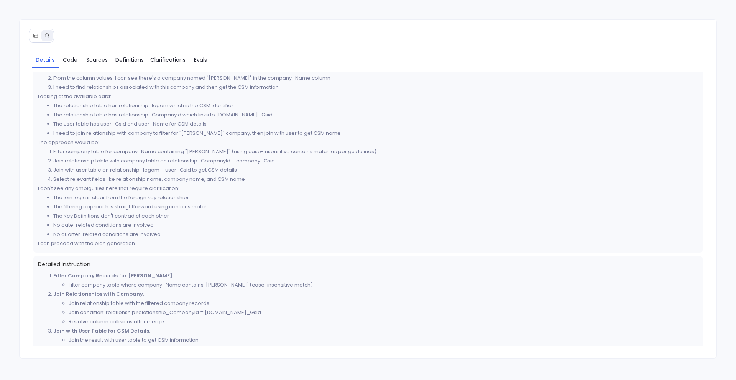
scroll to position [33, 0]
click at [71, 59] on span "Code" at bounding box center [70, 60] width 15 height 8
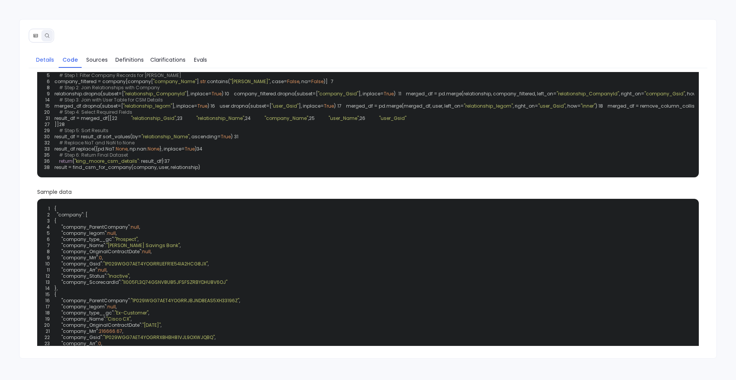
click at [41, 61] on span "Details" at bounding box center [45, 60] width 18 height 8
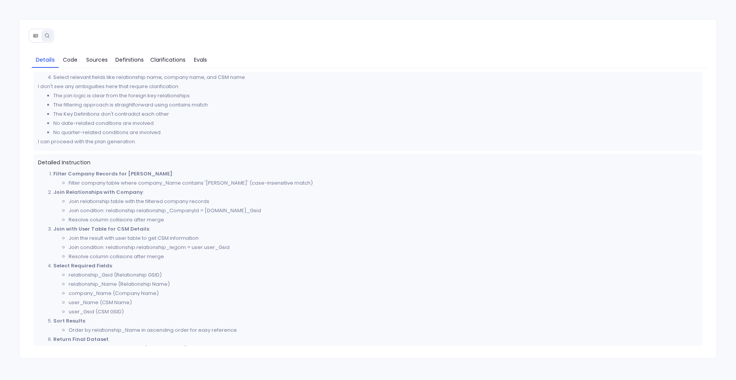
scroll to position [0, 0]
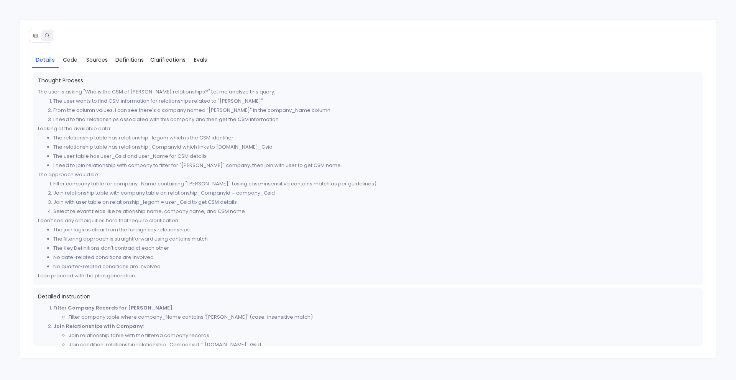
click at [36, 34] on icon at bounding box center [35, 35] width 4 height 3
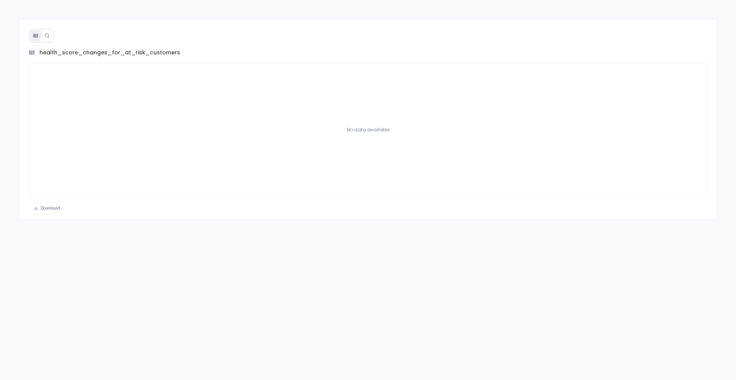
click at [48, 36] on icon at bounding box center [47, 35] width 4 height 4
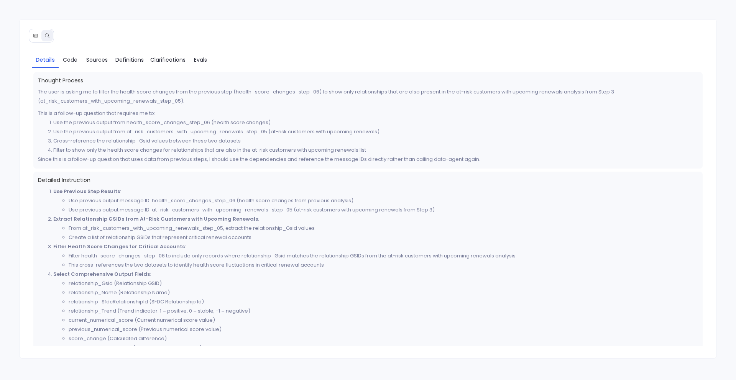
click at [37, 34] on icon at bounding box center [35, 35] width 5 height 5
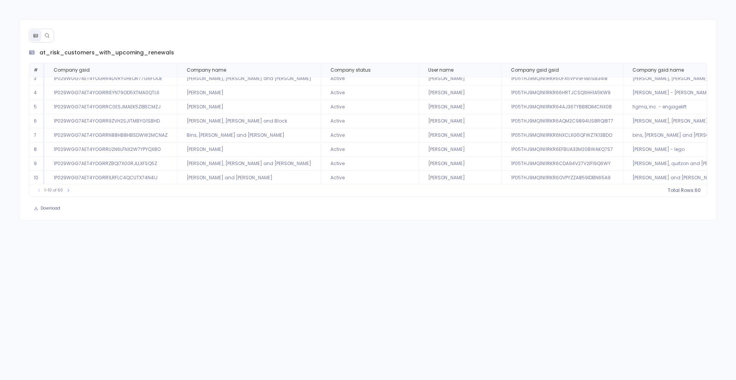
scroll to position [34, 0]
drag, startPoint x: 184, startPoint y: 106, endPoint x: 220, endPoint y: 109, distance: 36.2
click at [217, 109] on td "[PERSON_NAME]" at bounding box center [249, 107] width 144 height 14
copy td "[PERSON_NAME]"
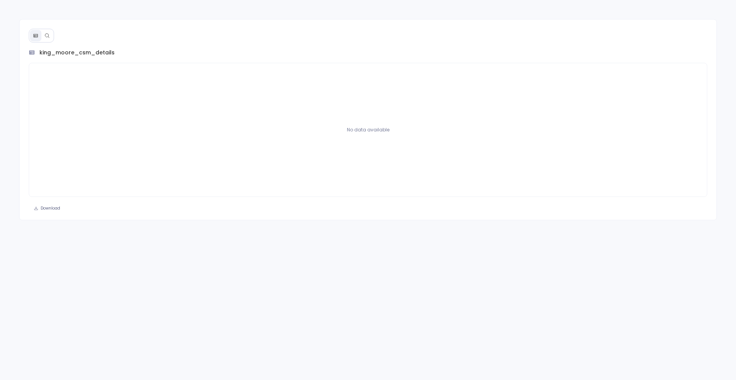
click at [49, 36] on button at bounding box center [47, 36] width 12 height 12
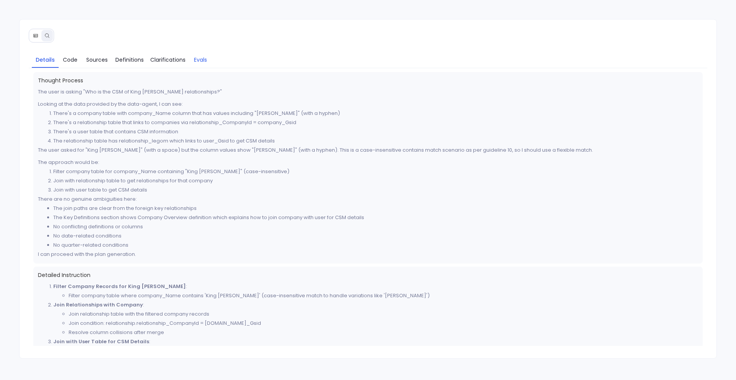
click at [203, 62] on span "Evals" at bounding box center [200, 60] width 13 height 8
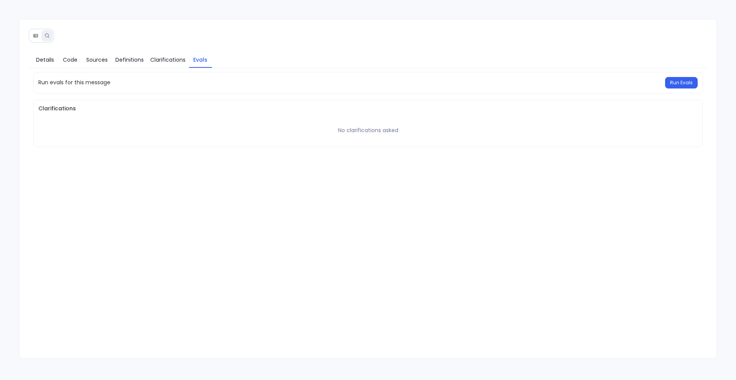
click at [680, 89] on div "Run evals for this message Run Evals" at bounding box center [368, 82] width 670 height 21
click at [679, 84] on span "Run Evals" at bounding box center [681, 83] width 23 height 6
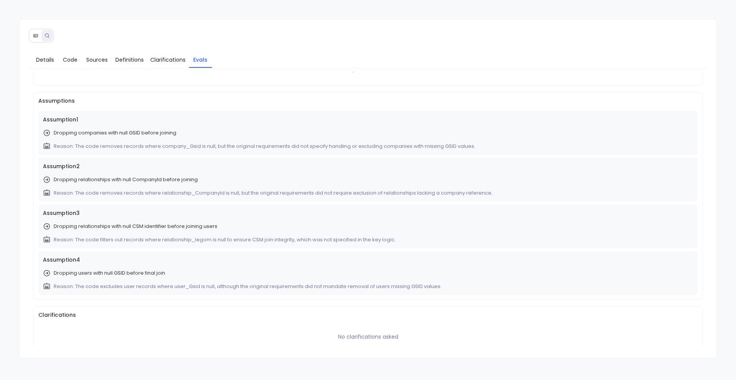
scroll to position [62, 0]
click at [127, 56] on span "Definitions" at bounding box center [129, 60] width 28 height 8
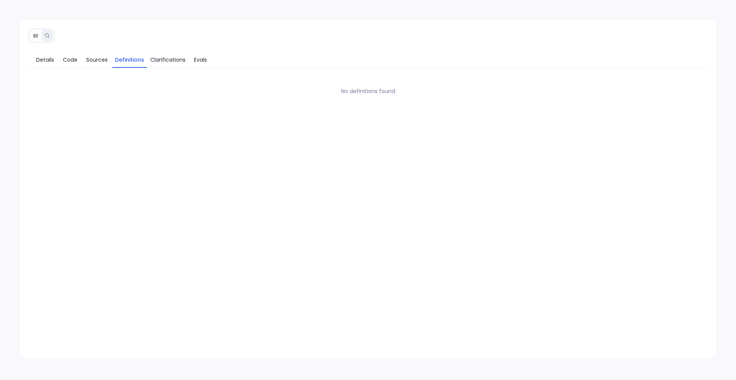
scroll to position [0, 0]
click at [198, 61] on span "Evals" at bounding box center [200, 60] width 13 height 8
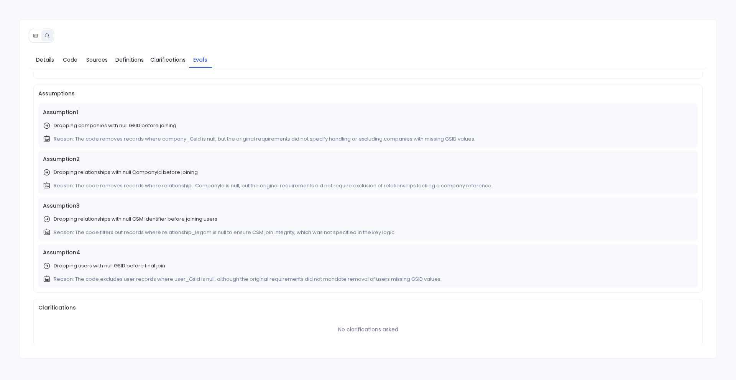
scroll to position [68, 0]
click at [43, 58] on span "Details" at bounding box center [45, 60] width 18 height 8
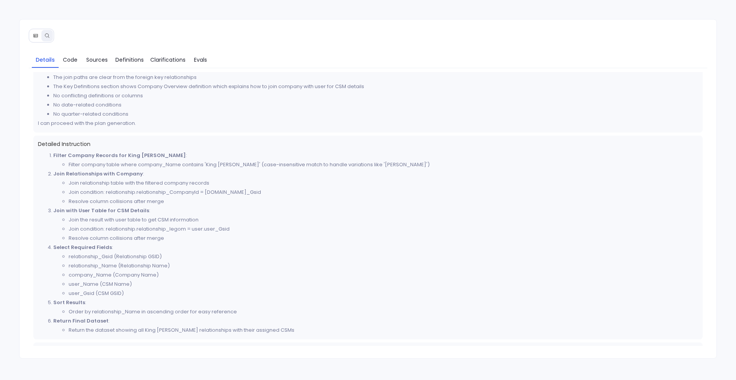
scroll to position [130, 0]
click at [36, 35] on icon at bounding box center [35, 35] width 5 height 5
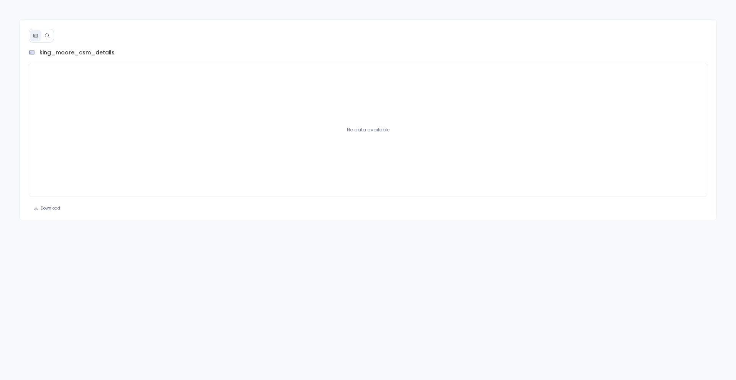
click at [51, 36] on button at bounding box center [47, 36] width 12 height 12
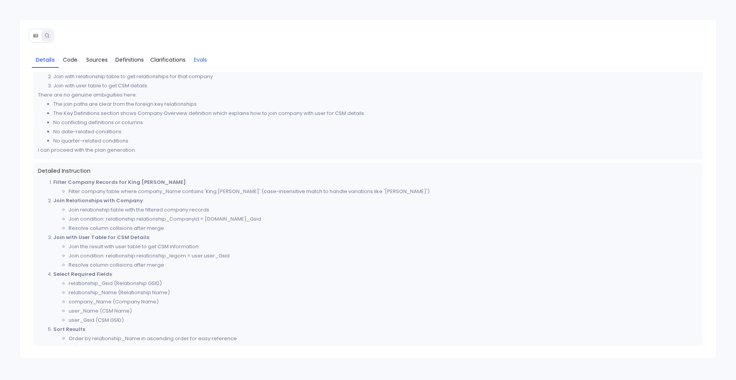
click at [196, 59] on span "Evals" at bounding box center [200, 60] width 13 height 8
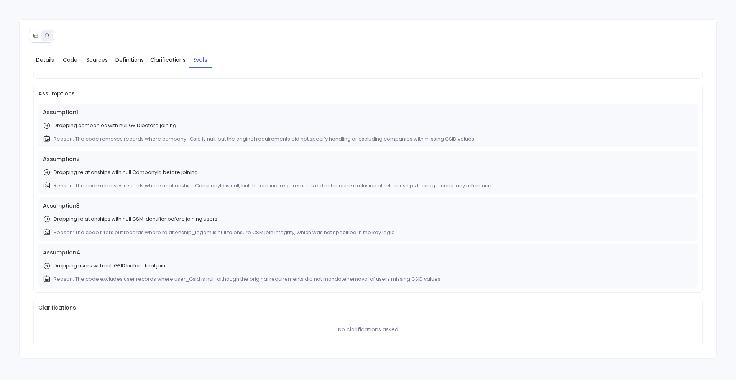
scroll to position [69, 0]
click at [69, 60] on span "Code" at bounding box center [70, 60] width 15 height 8
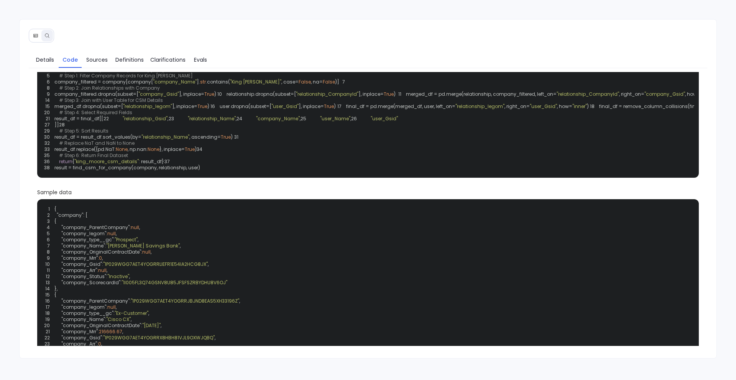
scroll to position [0, 0]
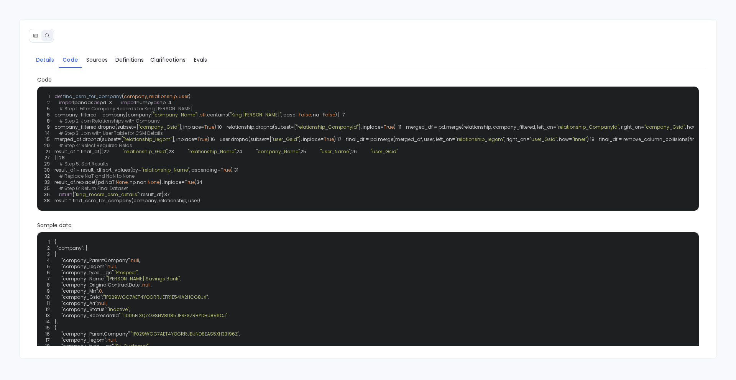
click at [39, 59] on span "Details" at bounding box center [45, 60] width 18 height 8
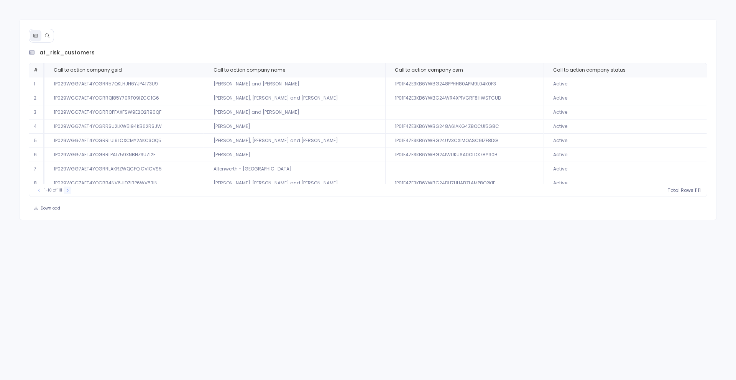
click at [68, 190] on icon at bounding box center [68, 190] width 2 height 3
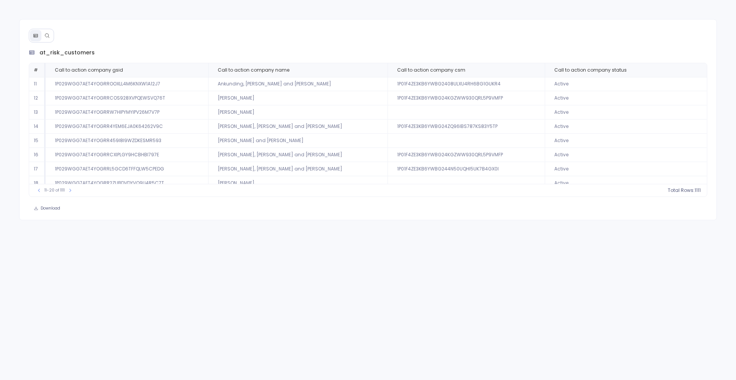
click at [46, 36] on icon at bounding box center [46, 35] width 5 height 5
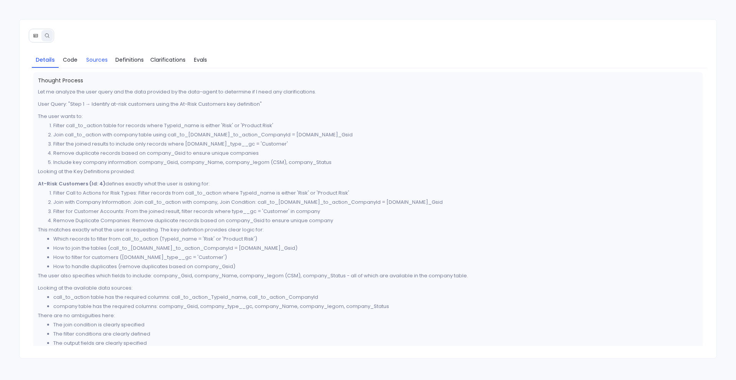
click at [94, 63] on span "Sources" at bounding box center [96, 60] width 21 height 8
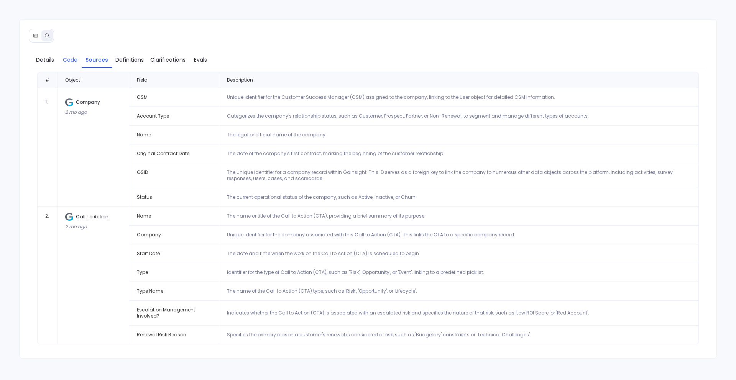
click at [60, 62] on link "Code" at bounding box center [70, 60] width 23 height 16
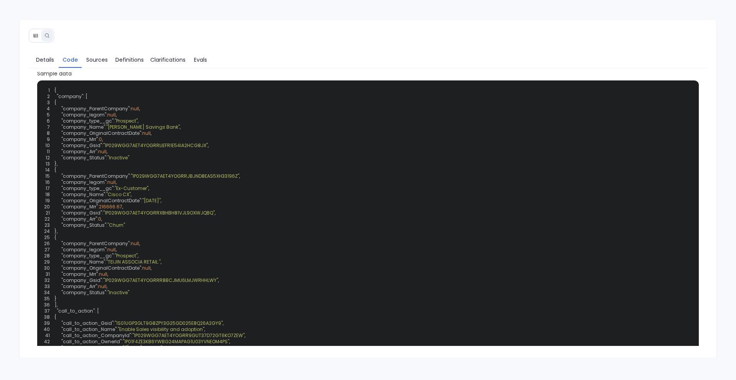
scroll to position [158, 0]
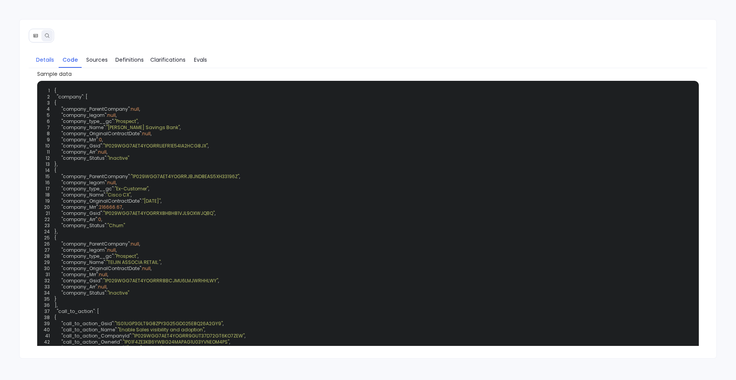
click at [44, 58] on span "Details" at bounding box center [45, 60] width 18 height 8
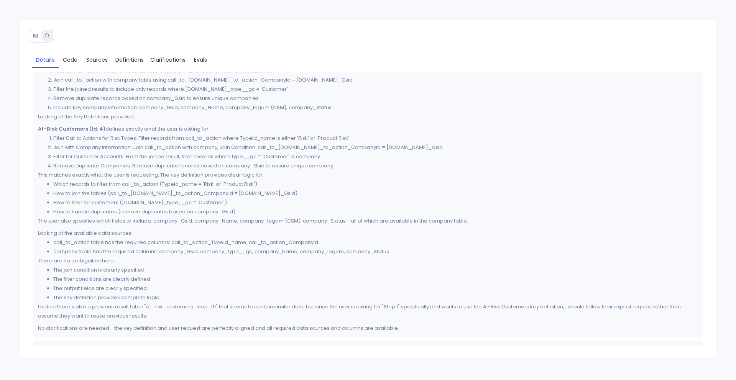
scroll to position [42, 0]
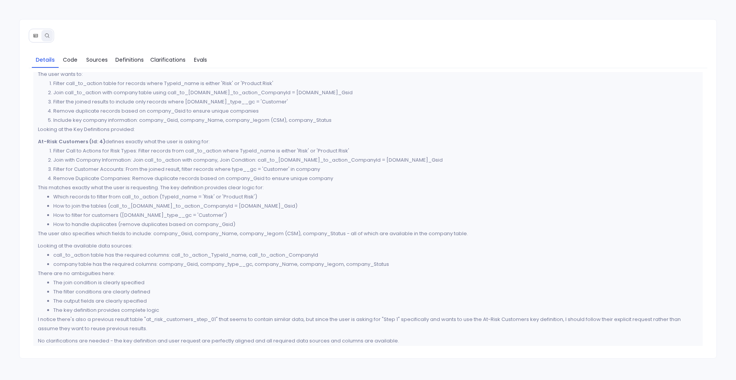
click at [36, 36] on icon at bounding box center [35, 35] width 5 height 5
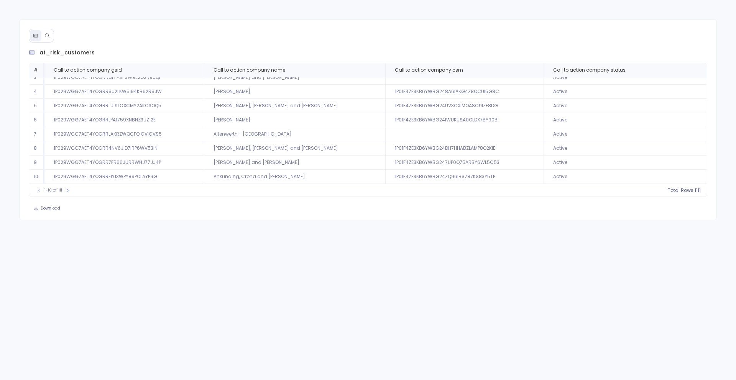
scroll to position [0, 0]
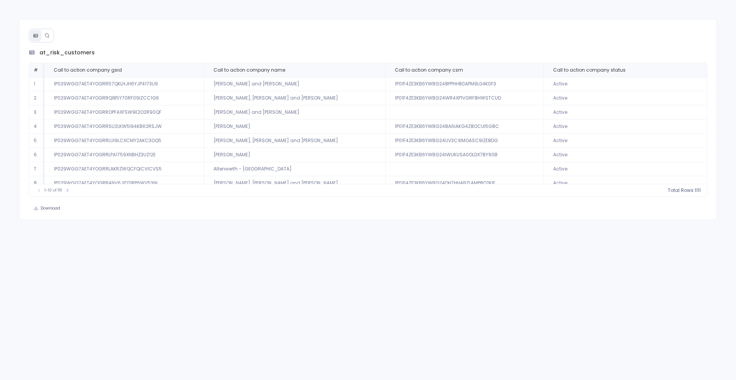
click at [49, 34] on icon at bounding box center [46, 35] width 5 height 5
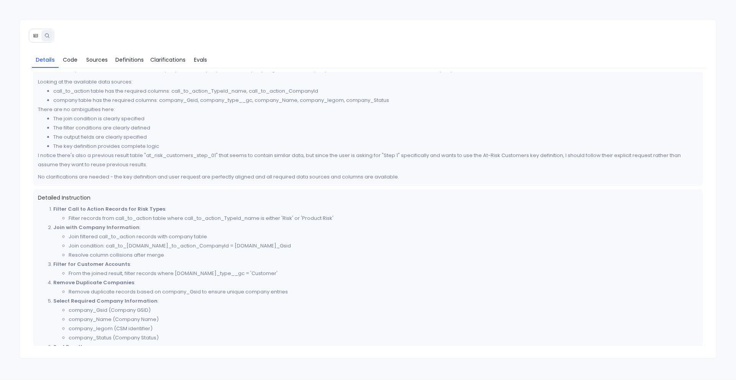
scroll to position [244, 0]
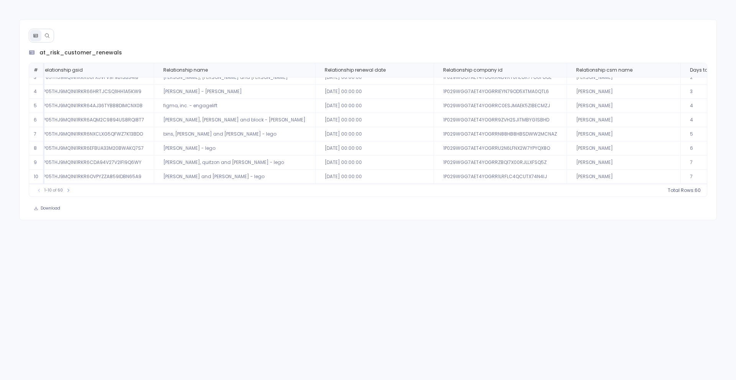
scroll to position [0, 12]
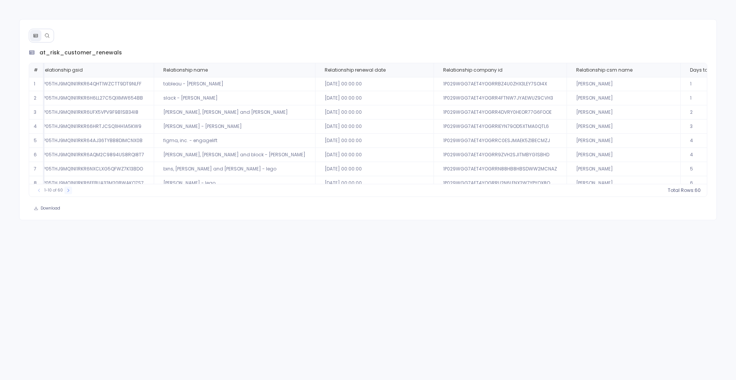
click at [68, 191] on icon at bounding box center [68, 190] width 5 height 5
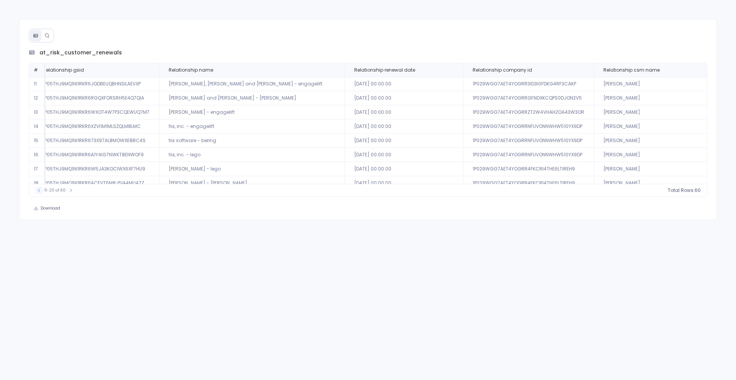
click at [39, 192] on icon at bounding box center [39, 190] width 5 height 5
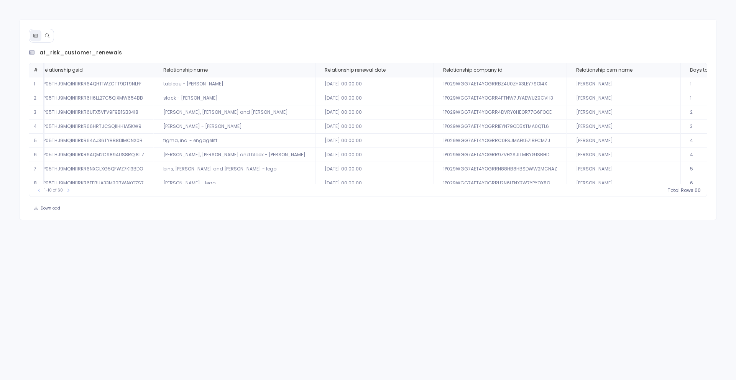
scroll to position [0, 0]
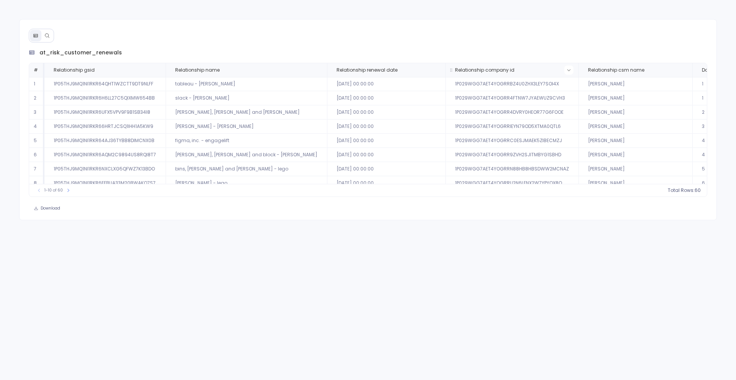
click at [567, 71] on icon at bounding box center [569, 70] width 5 height 5
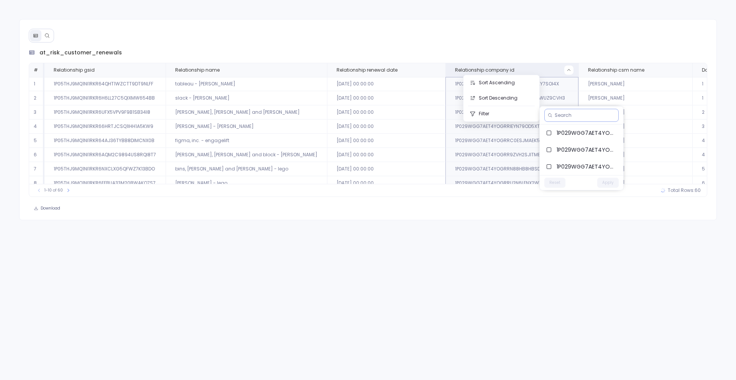
click at [562, 118] on input at bounding box center [585, 115] width 61 height 6
paste input "1P029WGG7AET4YOGRRC0ESJMAEK5ZIBECMZJ"
type input "1P029WGG7AET4YOGRRC0ESJMAEK5ZIBECMZJ"
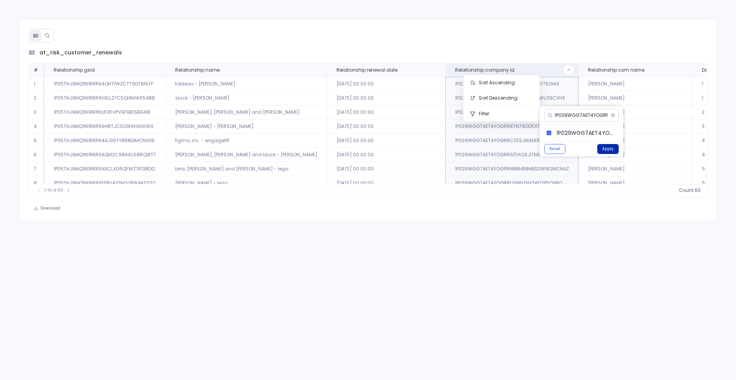
click at [602, 147] on button "Apply" at bounding box center [607, 149] width 21 height 10
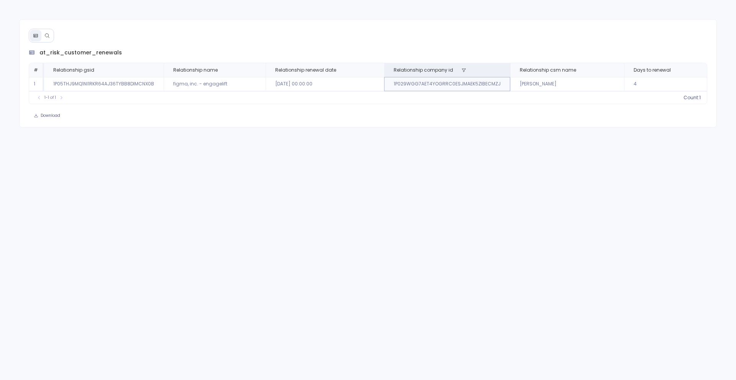
click at [487, 99] on div "1-1 of 1 count : 1" at bounding box center [368, 97] width 678 height 13
click at [459, 72] on button at bounding box center [463, 70] width 9 height 9
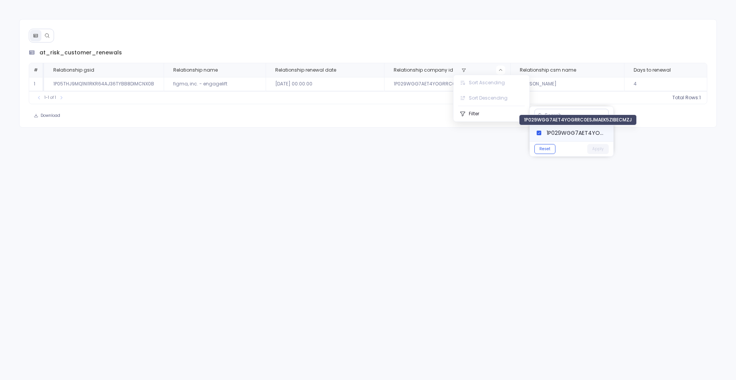
click at [561, 133] on span "1P029WGG7AET4YOGRRC0ESJMAEK5ZIBECMZJ" at bounding box center [577, 133] width 61 height 8
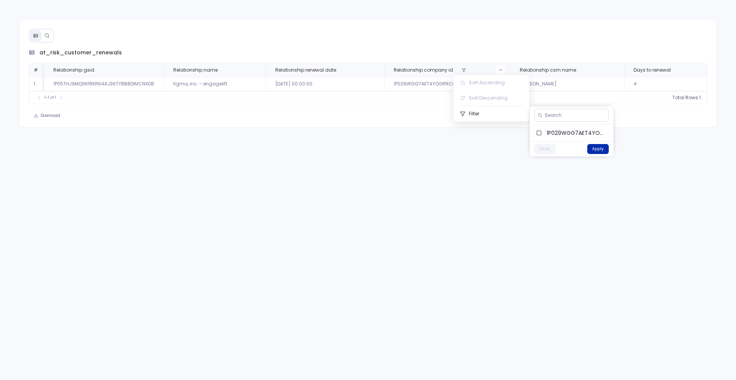
click at [593, 148] on button "Apply" at bounding box center [597, 149] width 21 height 10
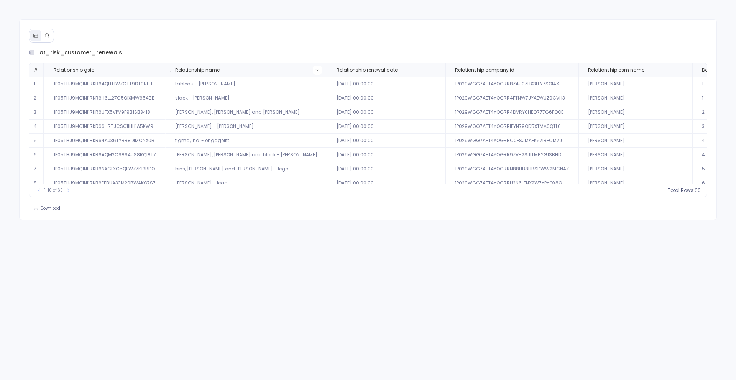
click at [313, 72] on button at bounding box center [317, 70] width 9 height 9
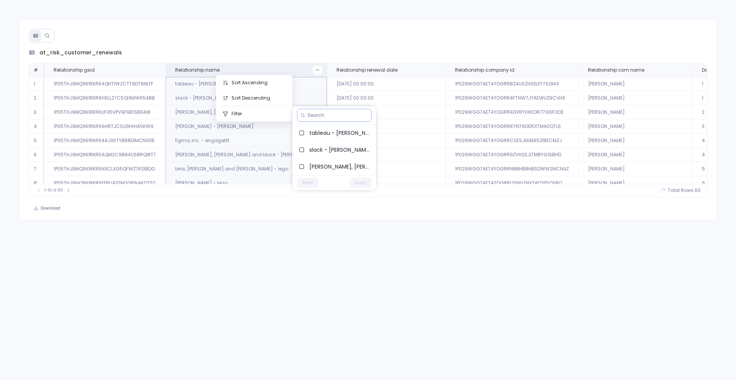
click at [314, 116] on input at bounding box center [338, 115] width 61 height 6
type input "v"
paste input "[PERSON_NAME]"
type input "[PERSON_NAME]"
click at [354, 142] on div "Reset Apply" at bounding box center [335, 148] width 84 height 15
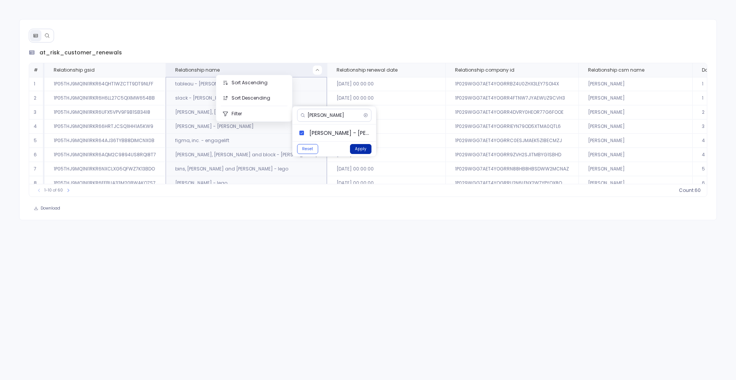
click at [357, 151] on button "Apply" at bounding box center [360, 149] width 21 height 10
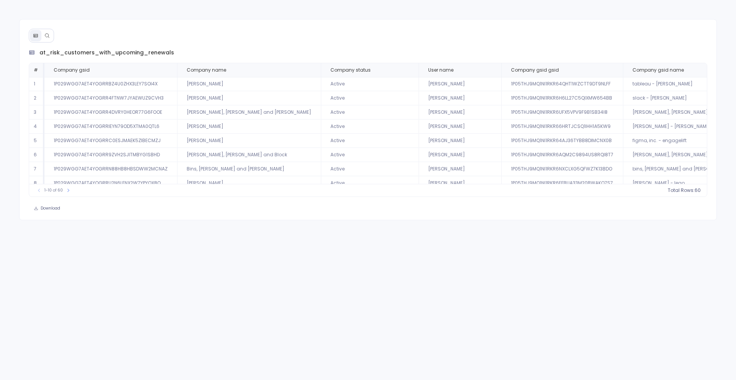
click at [148, 140] on td "1P029WGG7AET4YOGRRC0ESJMAEK5ZIBECMZJ" at bounding box center [110, 141] width 133 height 14
copy td "1P029WGG7AET4YOGRRC0ESJMAEK5ZIBECMZJ"
click at [204, 138] on td "[PERSON_NAME]" at bounding box center [249, 141] width 144 height 14
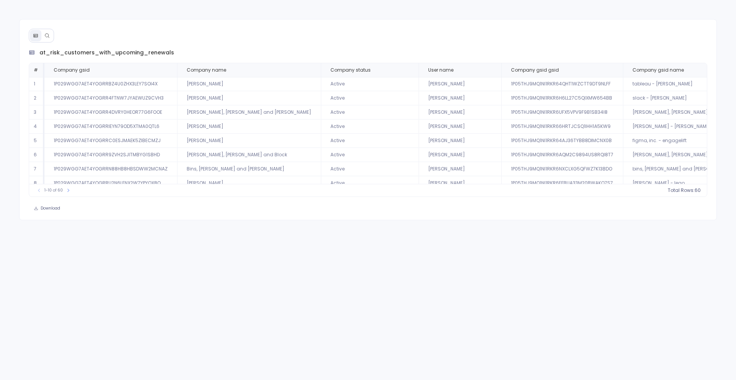
click at [204, 138] on td "[PERSON_NAME]" at bounding box center [249, 141] width 144 height 14
copy td "[PERSON_NAME]"
click at [220, 153] on td "[PERSON_NAME], [PERSON_NAME] and Block" at bounding box center [249, 155] width 144 height 14
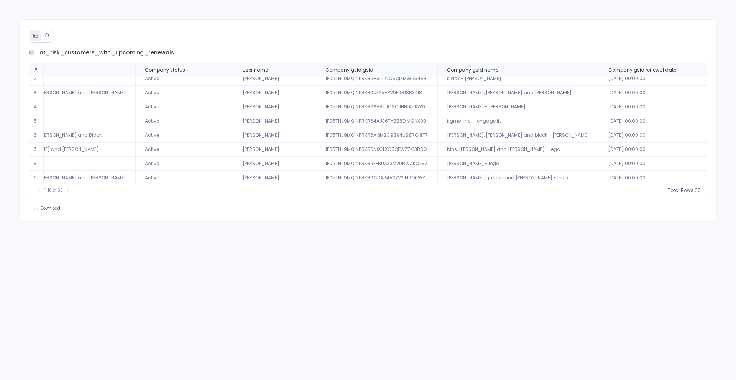
scroll to position [19, 186]
click at [320, 164] on td "1P05THJ9MQ1NI1RKR6EFBUA33M20BWAKQ7S7" at bounding box center [377, 165] width 122 height 14
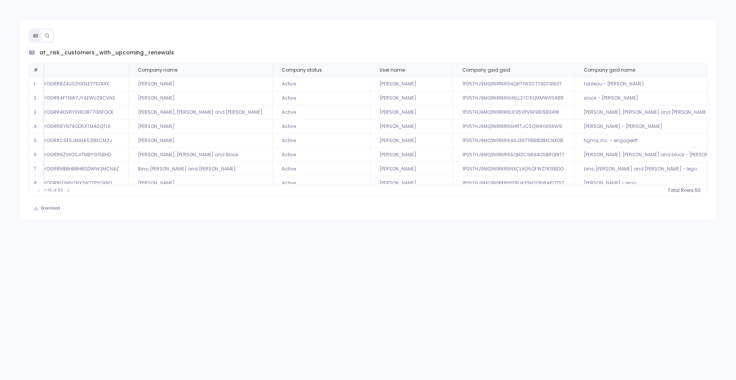
scroll to position [0, 49]
drag, startPoint x: 135, startPoint y: 127, endPoint x: 186, endPoint y: 127, distance: 50.2
click at [186, 127] on td "[PERSON_NAME]" at bounding box center [200, 127] width 144 height 14
copy td "[PERSON_NAME]"
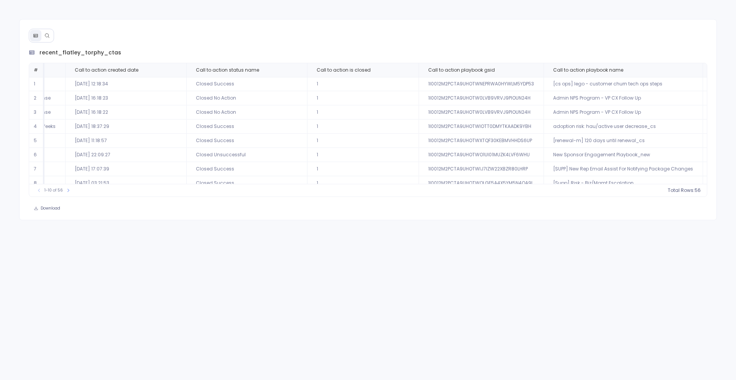
scroll to position [0, 177]
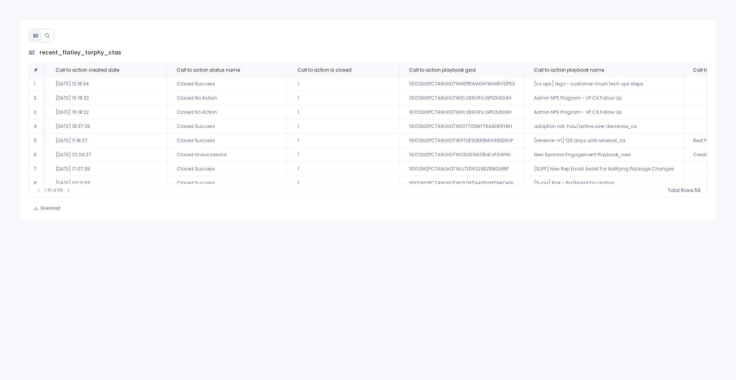
click at [547, 118] on td "Admin NPS Program - VP CX Follow Up" at bounding box center [604, 112] width 159 height 14
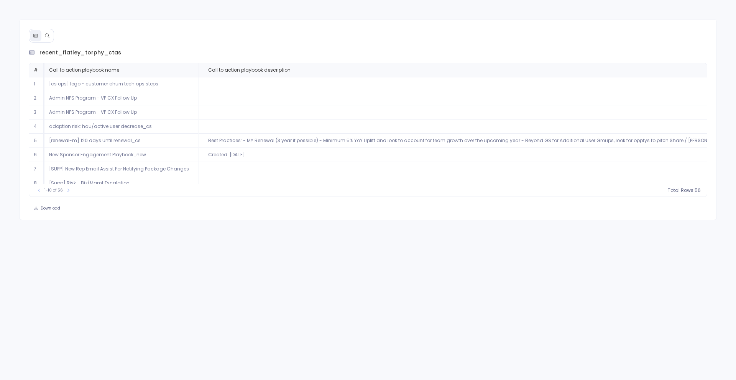
scroll to position [0, 663]
click at [484, 31] on div "recent_flatley_torphy_ctas # Call to action name Call to action created date Ca…" at bounding box center [368, 119] width 698 height 201
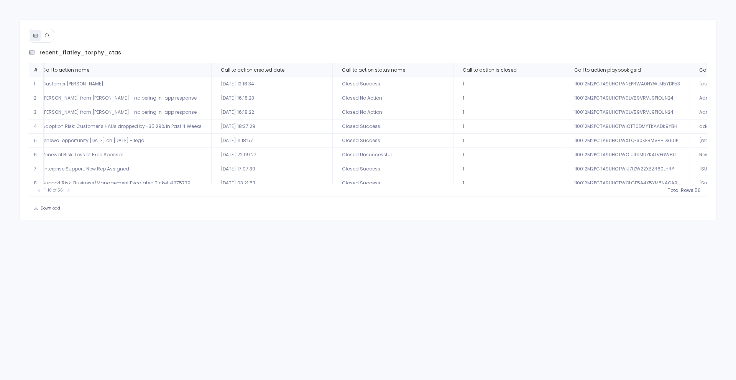
scroll to position [0, 0]
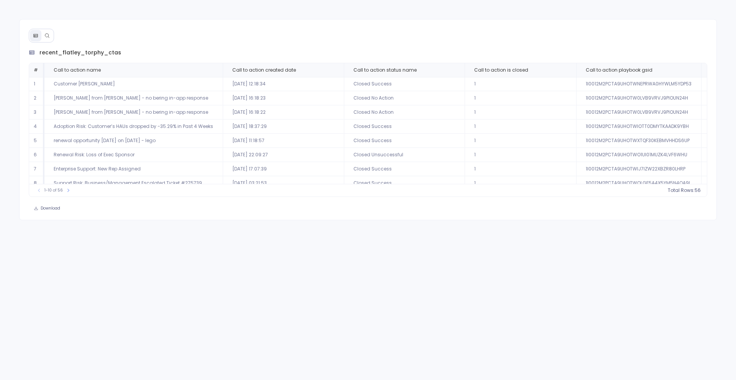
click at [45, 40] on button at bounding box center [47, 36] width 12 height 12
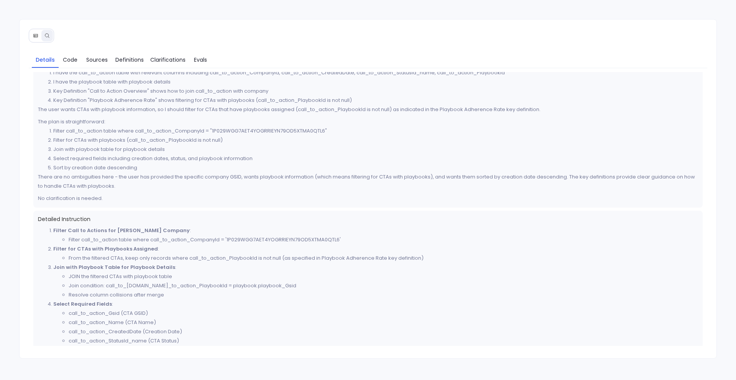
scroll to position [183, 0]
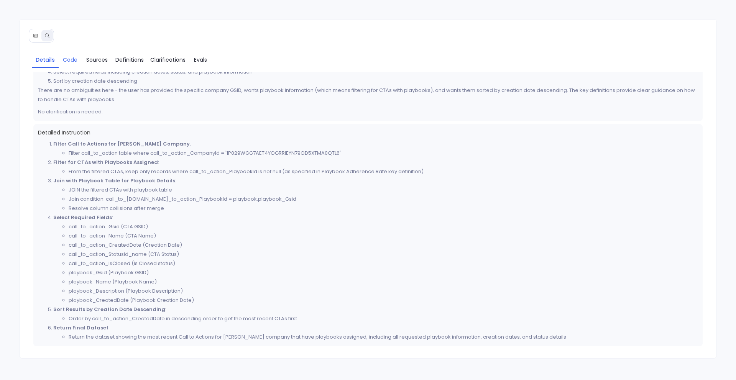
click at [71, 66] on link "Code" at bounding box center [70, 60] width 23 height 16
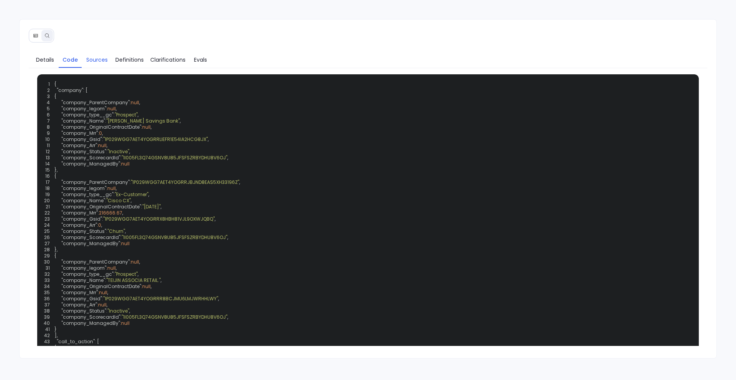
click at [98, 59] on span "Sources" at bounding box center [96, 60] width 21 height 8
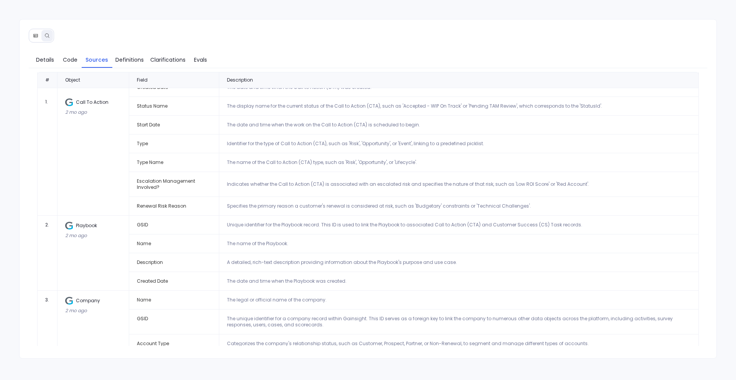
scroll to position [172, 0]
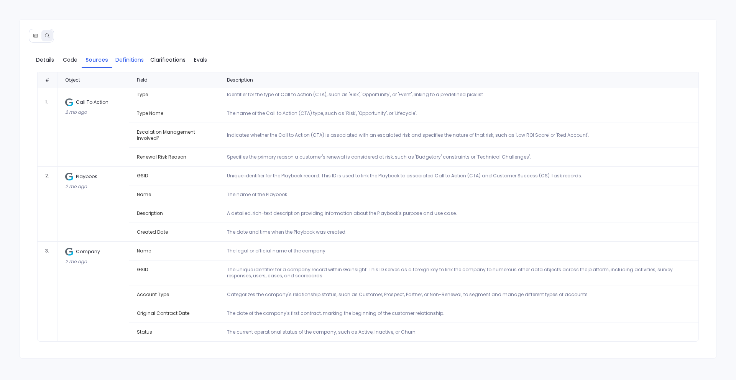
click at [132, 63] on span "Definitions" at bounding box center [129, 60] width 28 height 8
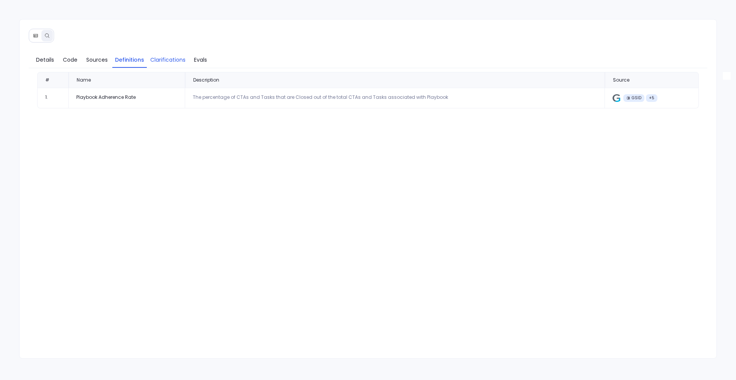
click at [171, 66] on link "Clarifications" at bounding box center [168, 60] width 42 height 16
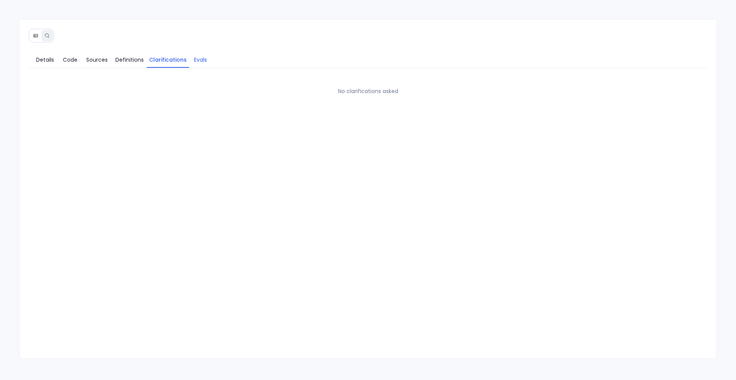
click at [200, 61] on span "Evals" at bounding box center [200, 60] width 13 height 8
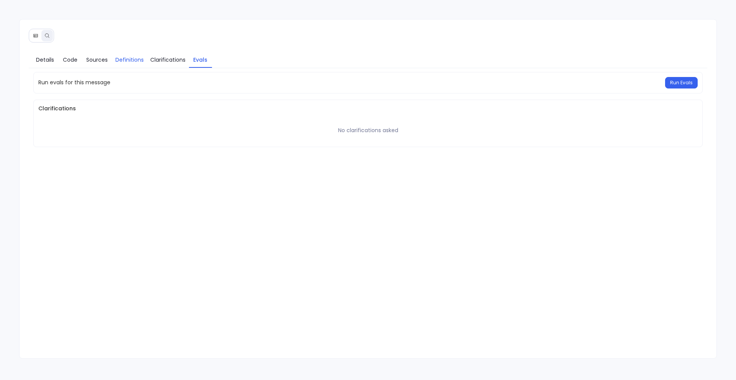
click at [134, 64] on link "Definitions" at bounding box center [129, 60] width 35 height 16
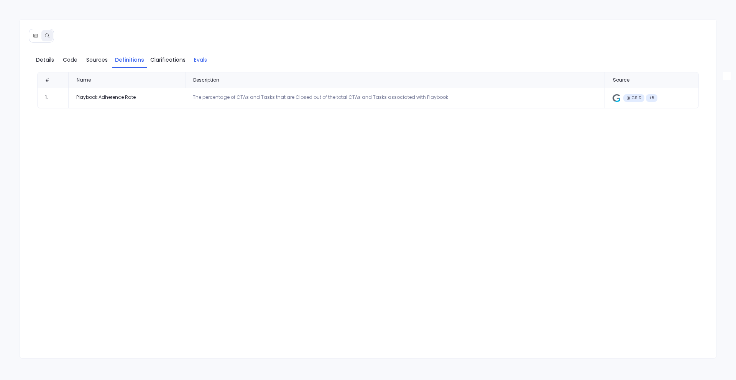
click at [197, 56] on span "Evals" at bounding box center [200, 60] width 13 height 8
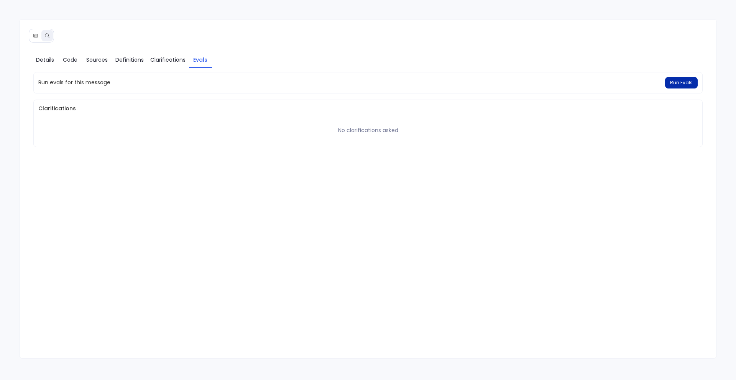
click at [678, 81] on span "Run Evals" at bounding box center [681, 83] width 23 height 6
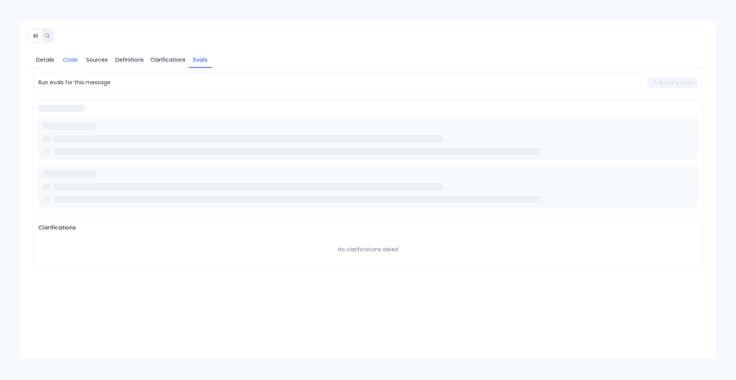
click at [63, 60] on span "Code" at bounding box center [70, 60] width 15 height 8
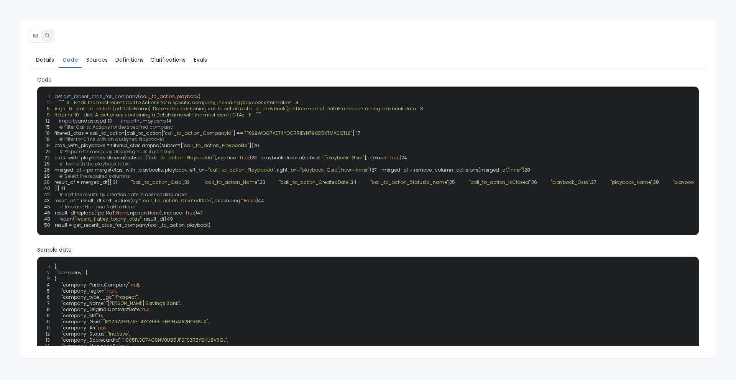
click at [34, 38] on button at bounding box center [36, 36] width 12 height 12
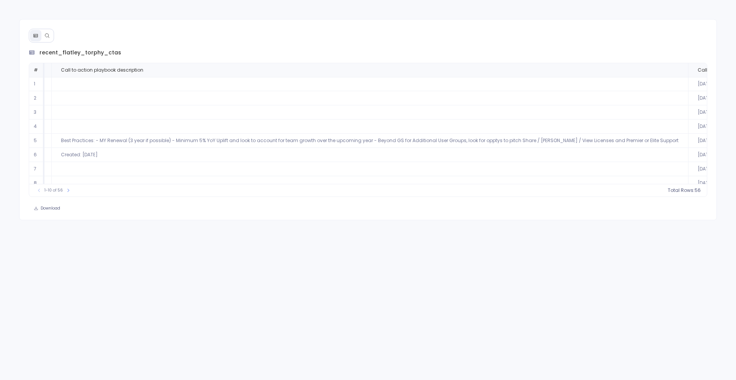
scroll to position [0, 888]
click at [736, 70] on icon at bounding box center [743, 70] width 5 height 5
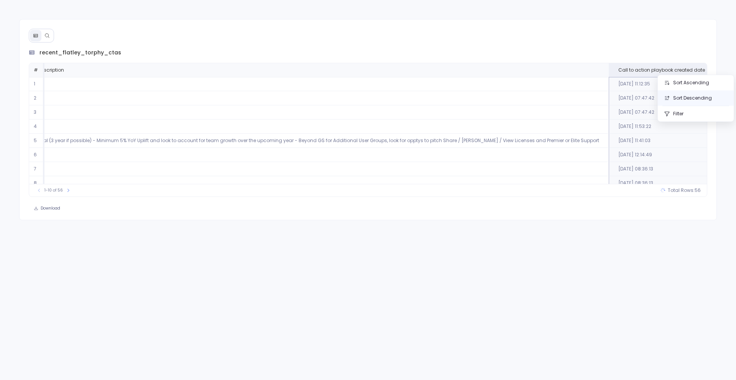
click at [692, 103] on button "Sort Descending" at bounding box center [696, 97] width 76 height 15
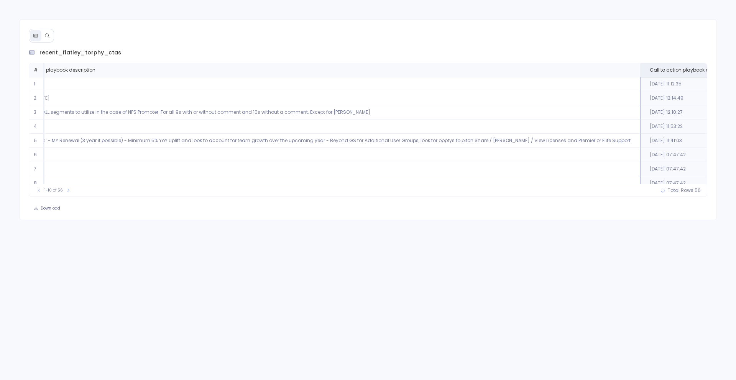
scroll to position [0, 874]
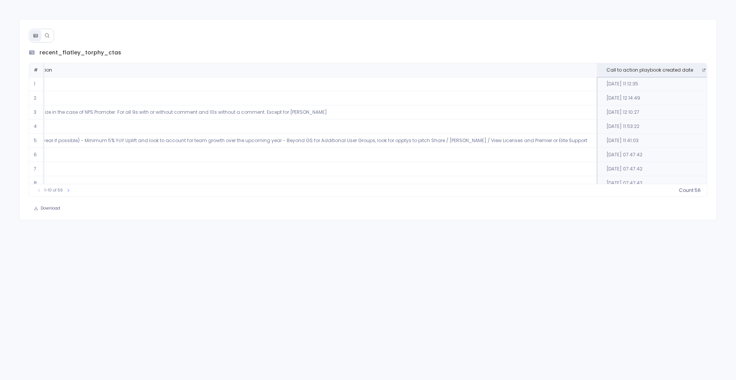
click at [46, 41] on button at bounding box center [47, 36] width 12 height 12
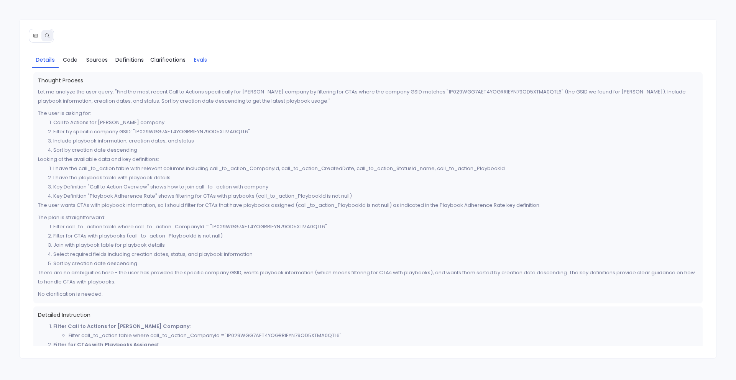
click at [207, 56] on span "Evals" at bounding box center [200, 60] width 15 height 8
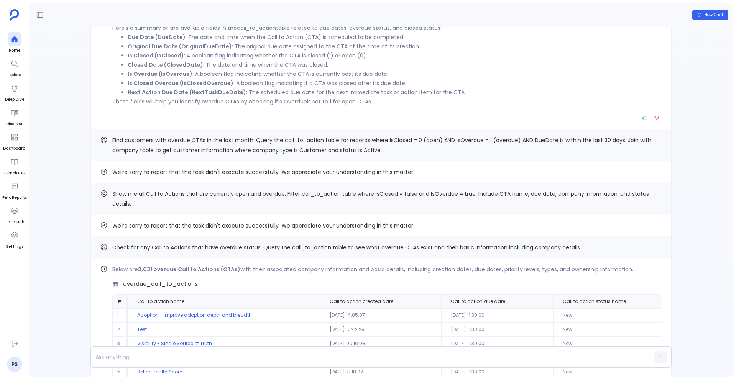
scroll to position [-414, 0]
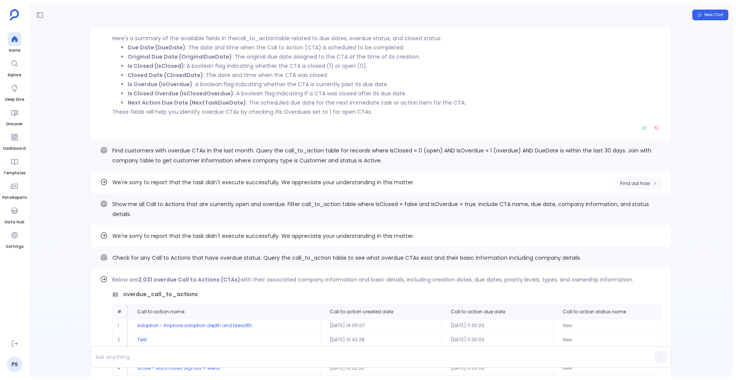
click at [621, 181] on span "Find out how" at bounding box center [635, 184] width 30 height 6
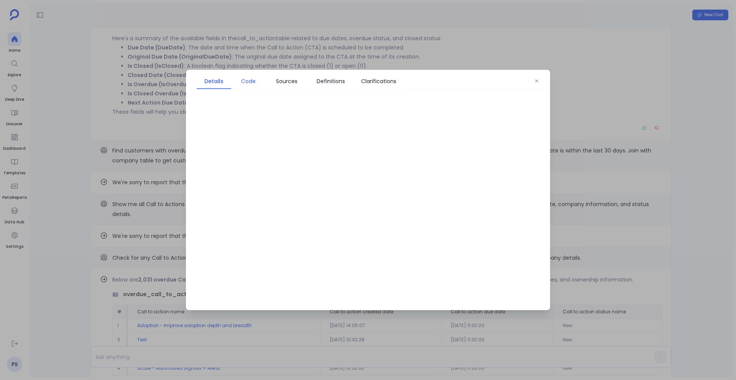
click at [247, 82] on span "Code" at bounding box center [248, 81] width 15 height 8
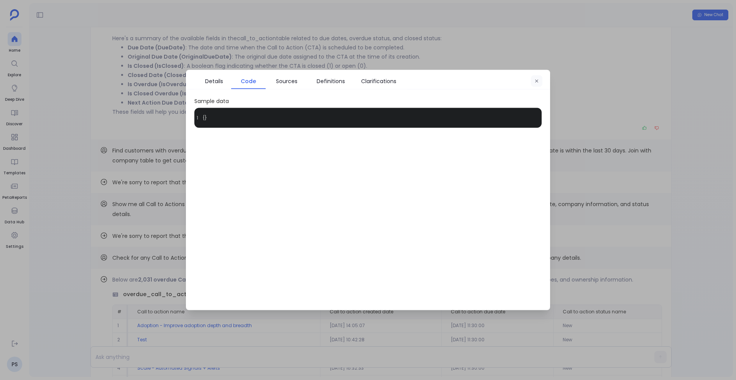
click at [538, 81] on icon "button" at bounding box center [537, 81] width 5 height 5
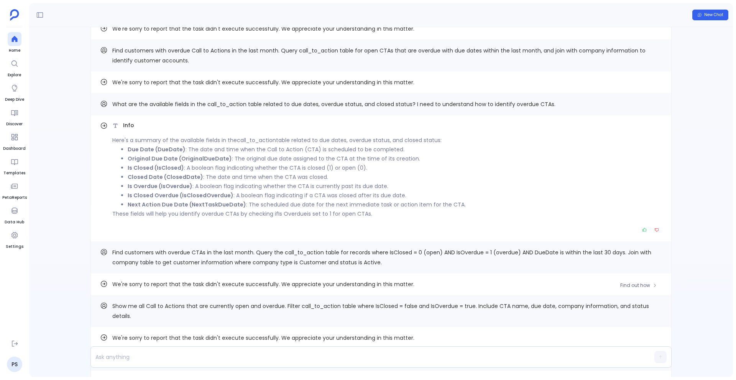
scroll to position [-547, 0]
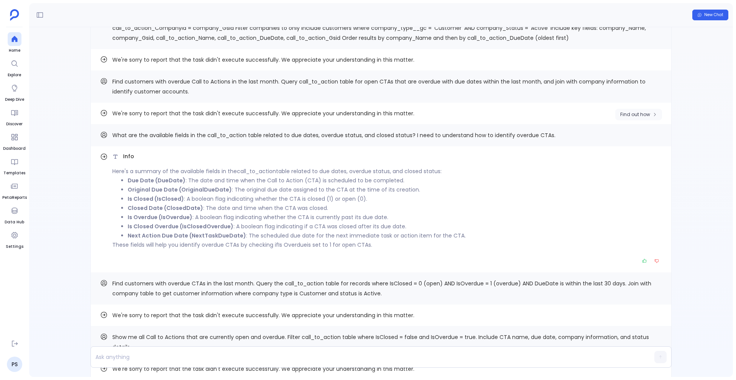
click at [655, 110] on button "Find out how" at bounding box center [638, 115] width 47 height 12
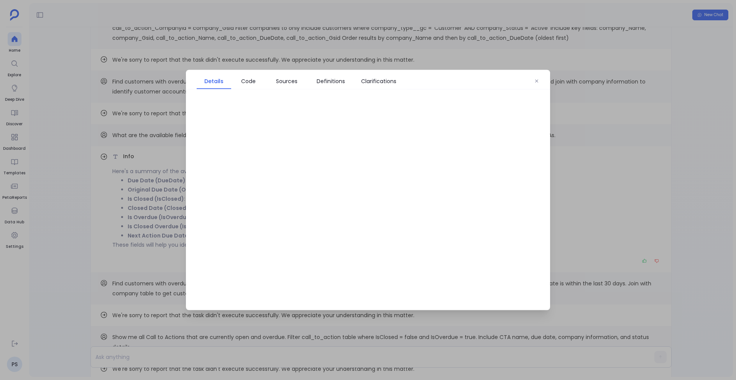
click at [301, 41] on div at bounding box center [368, 190] width 736 height 380
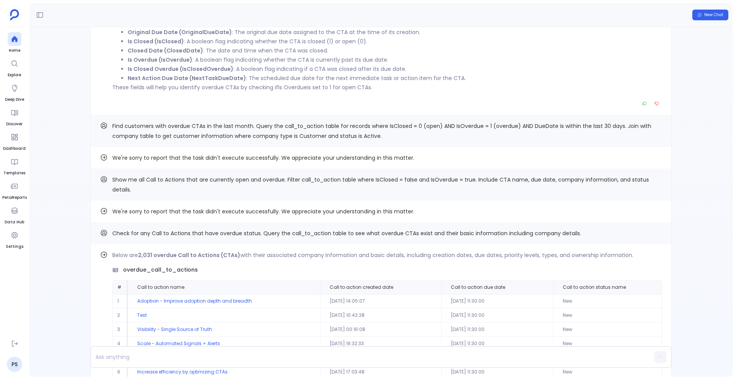
scroll to position [0, 0]
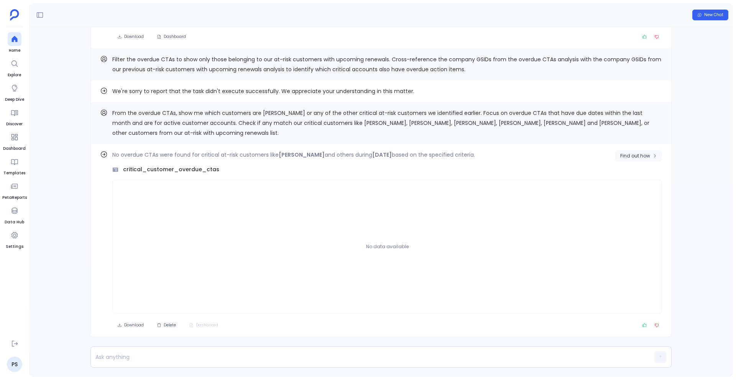
click at [646, 153] on span "Find out how" at bounding box center [635, 156] width 30 height 6
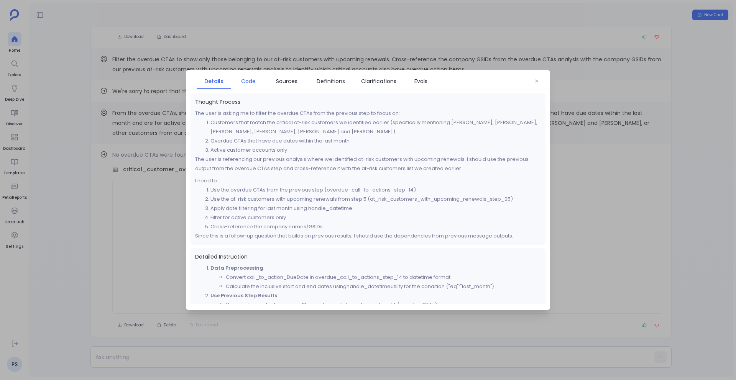
click at [247, 78] on span "Code" at bounding box center [248, 81] width 15 height 8
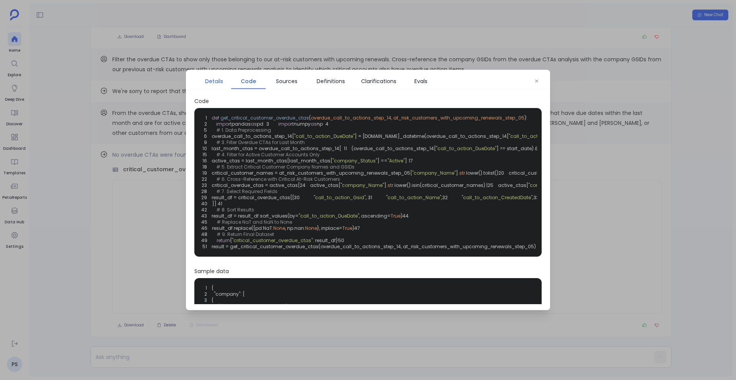
click at [221, 78] on span "Details" at bounding box center [214, 81] width 18 height 8
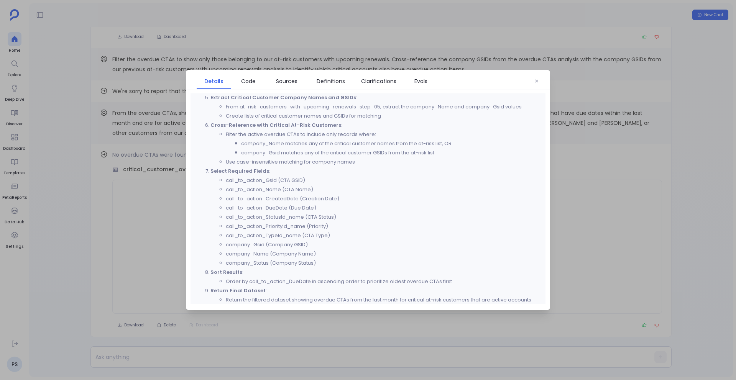
scroll to position [277, 0]
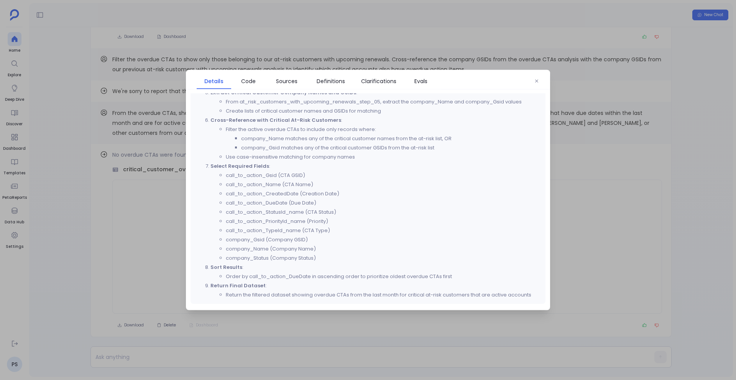
click at [102, 255] on div at bounding box center [368, 190] width 736 height 380
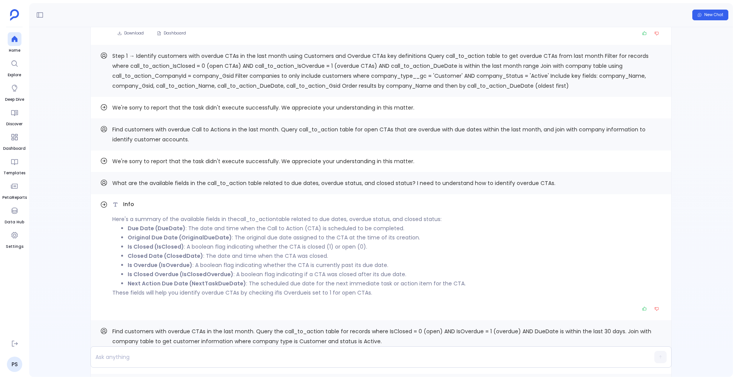
scroll to position [-596, 0]
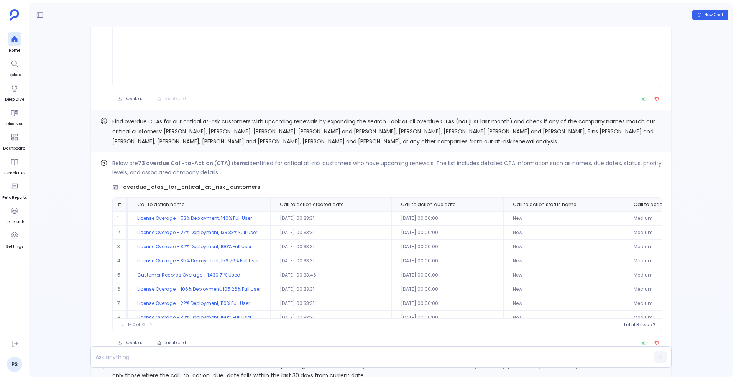
scroll to position [-251, 0]
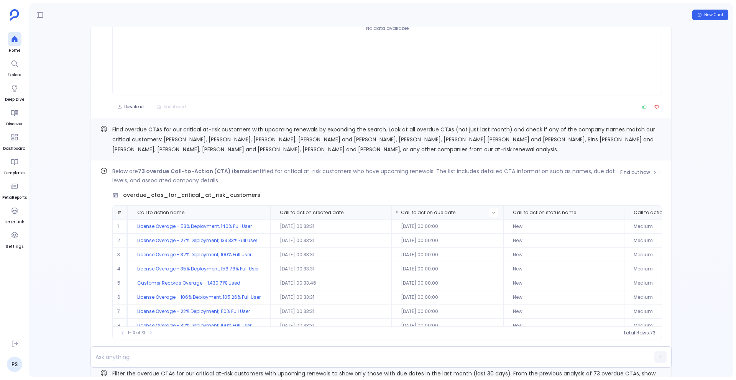
click at [492, 212] on icon at bounding box center [494, 213] width 5 height 5
click at [486, 237] on button "Sort Descending" at bounding box center [489, 240] width 76 height 15
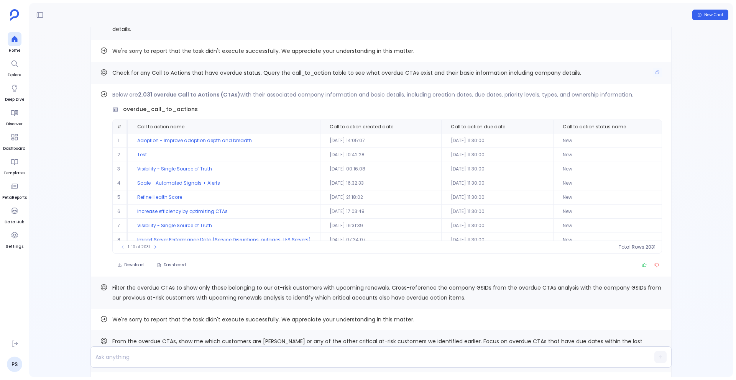
scroll to position [-699, 0]
